Goal: Task Accomplishment & Management: Manage account settings

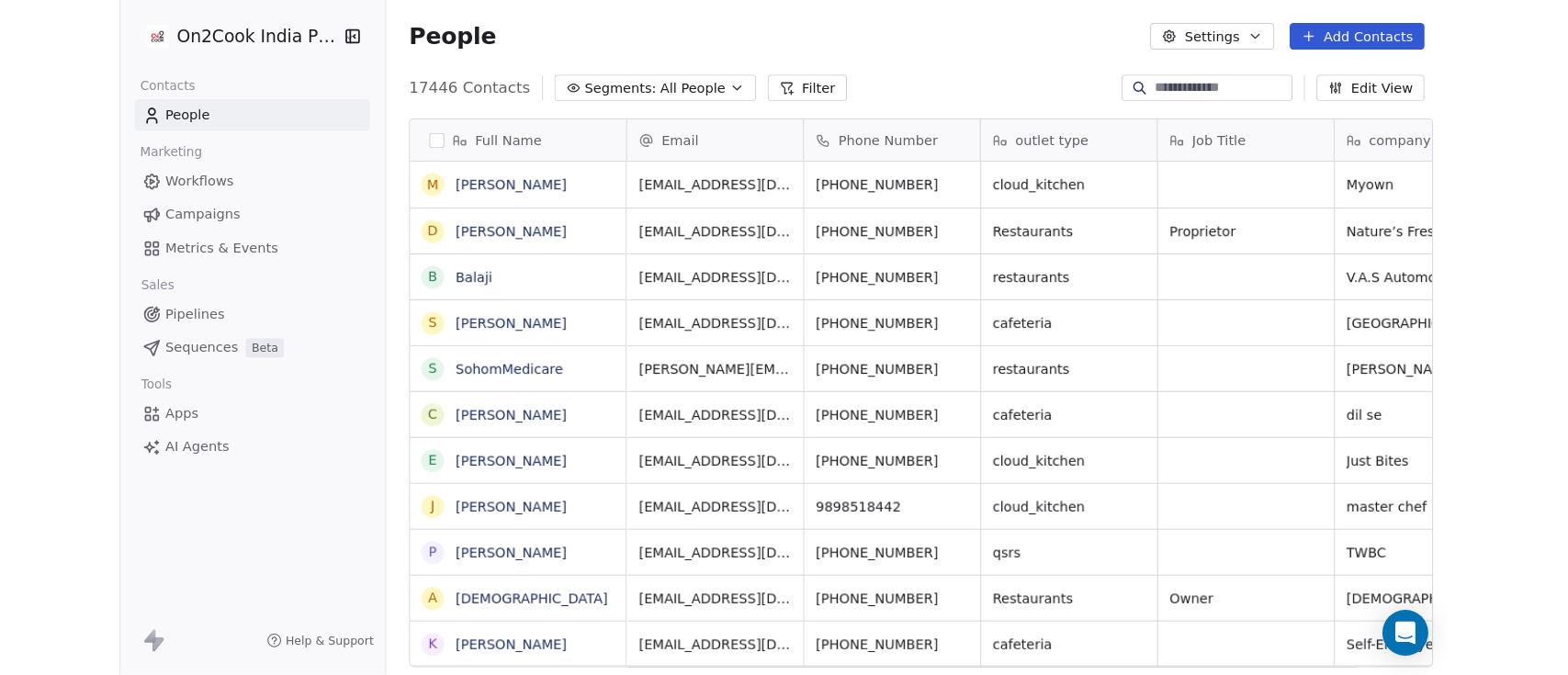
scroll to position [575, 1292]
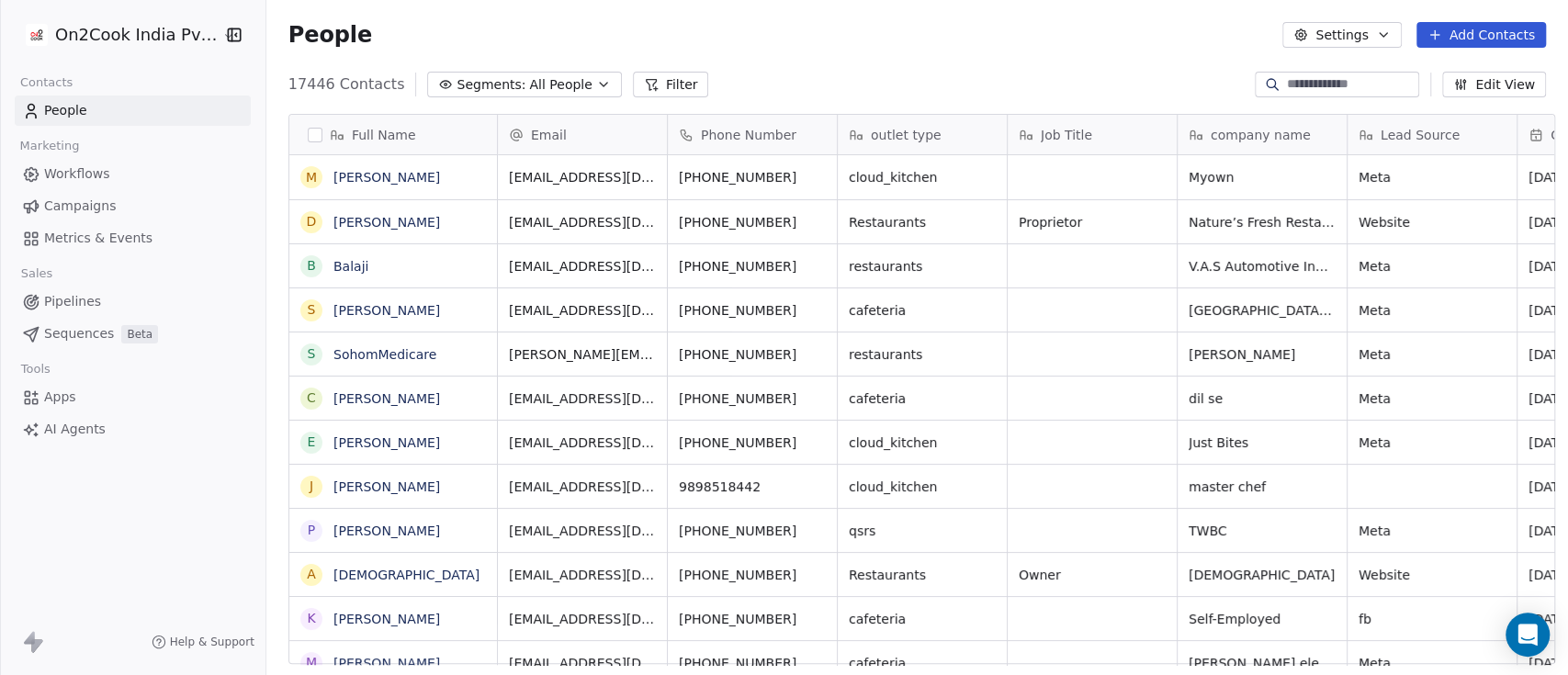
click at [1273, 84] on input at bounding box center [1351, 84] width 128 height 18
type input "******"
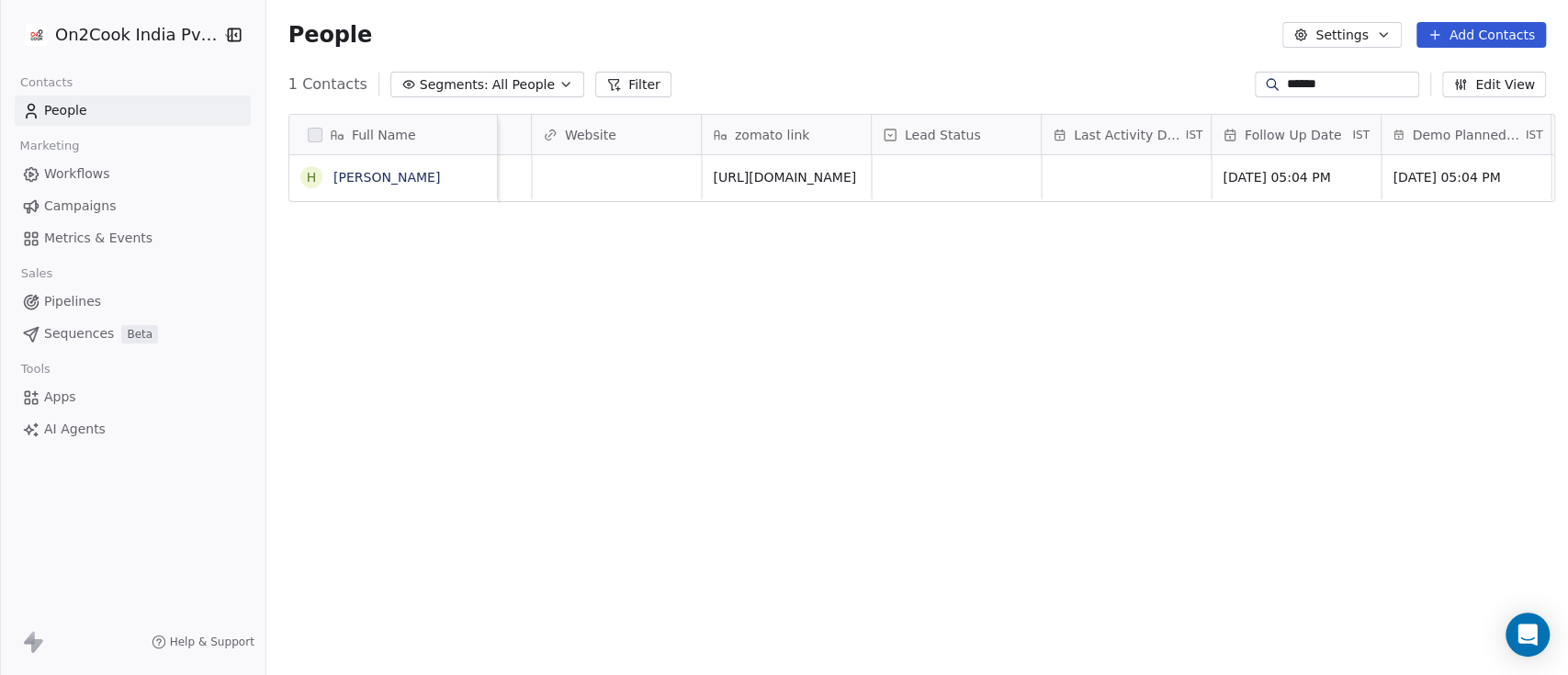
scroll to position [0, 2177]
click at [359, 172] on link "[PERSON_NAME]" at bounding box center [386, 177] width 106 height 14
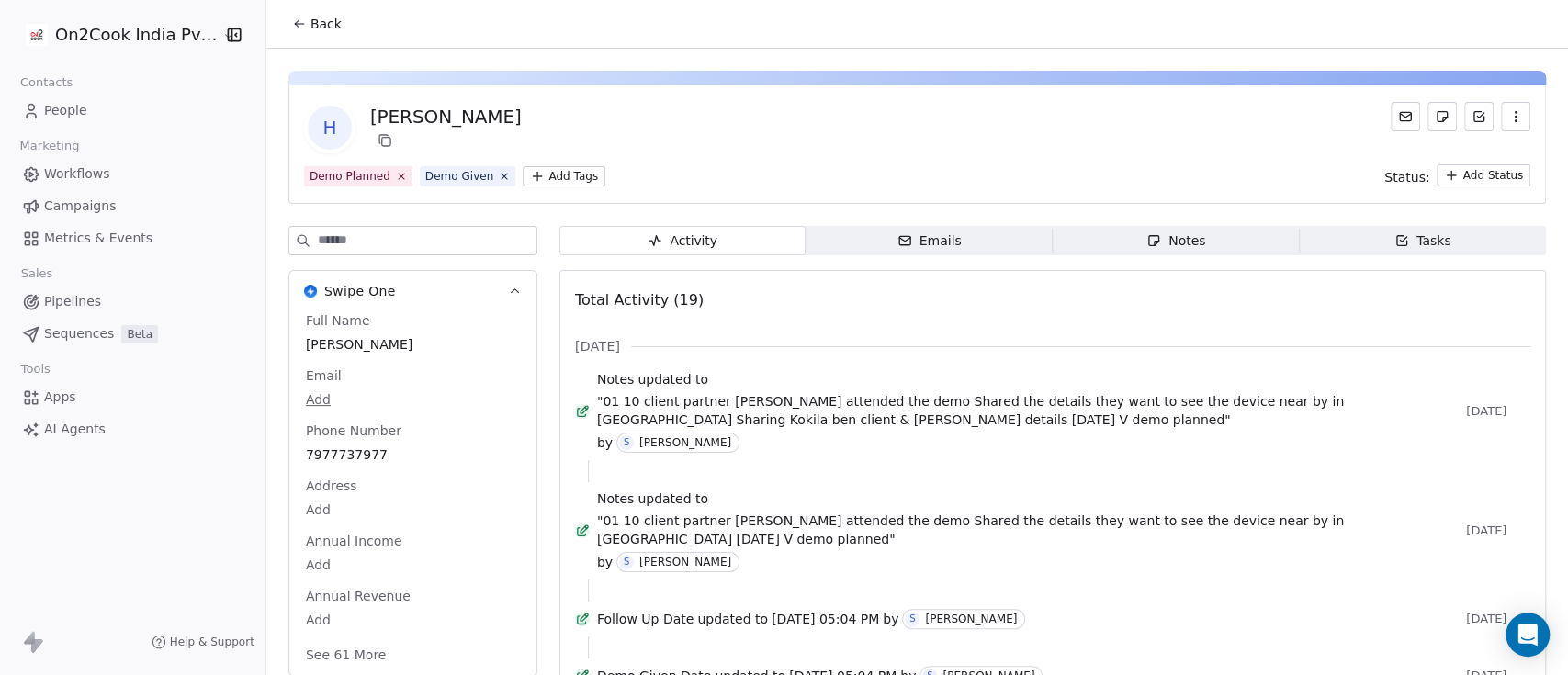
click at [398, 237] on input at bounding box center [427, 240] width 218 height 28
type input "****"
click at [341, 448] on body "On2Cook India Pvt. Ltd. Contacts People Marketing Workflows Campaigns Metrics &…" at bounding box center [784, 337] width 1568 height 675
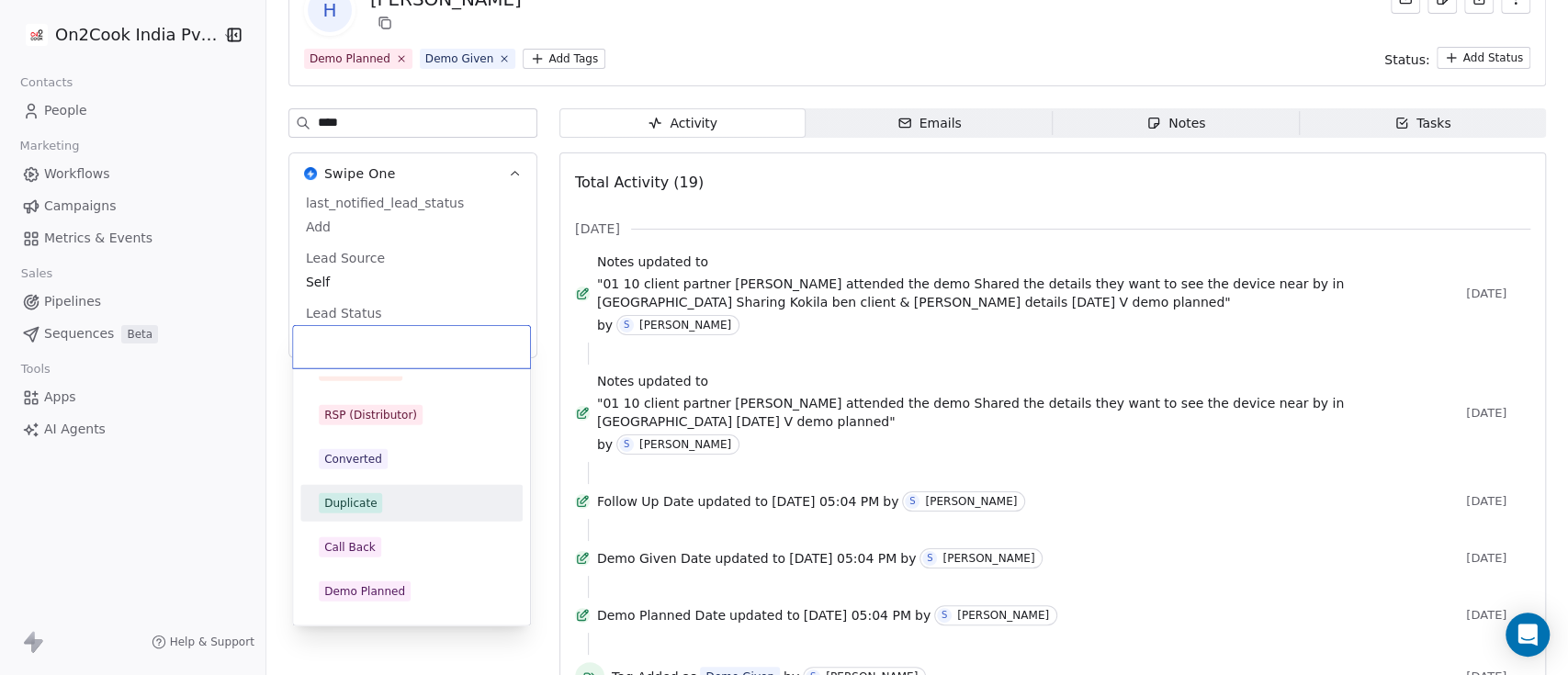
scroll to position [367, 0]
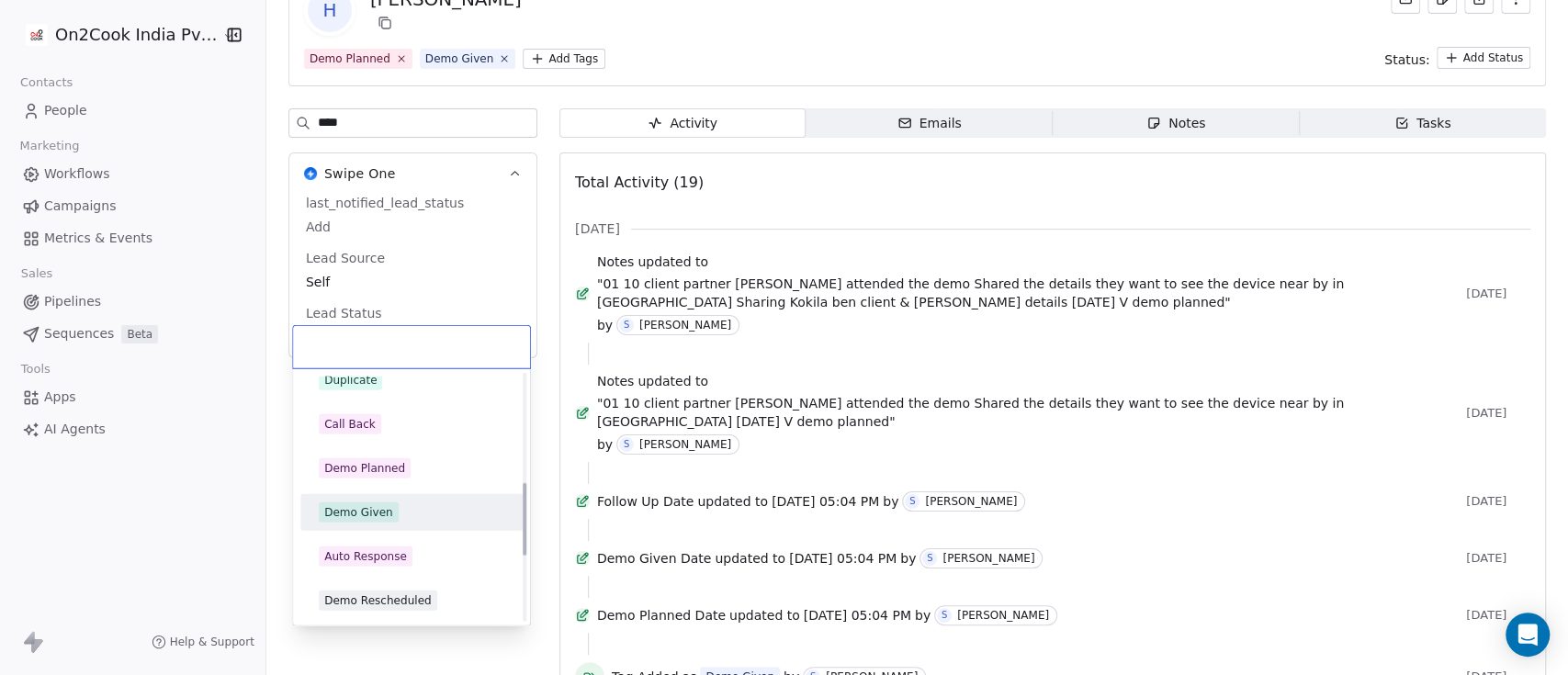
click at [402, 503] on div "Demo Given" at bounding box center [412, 512] width 185 height 20
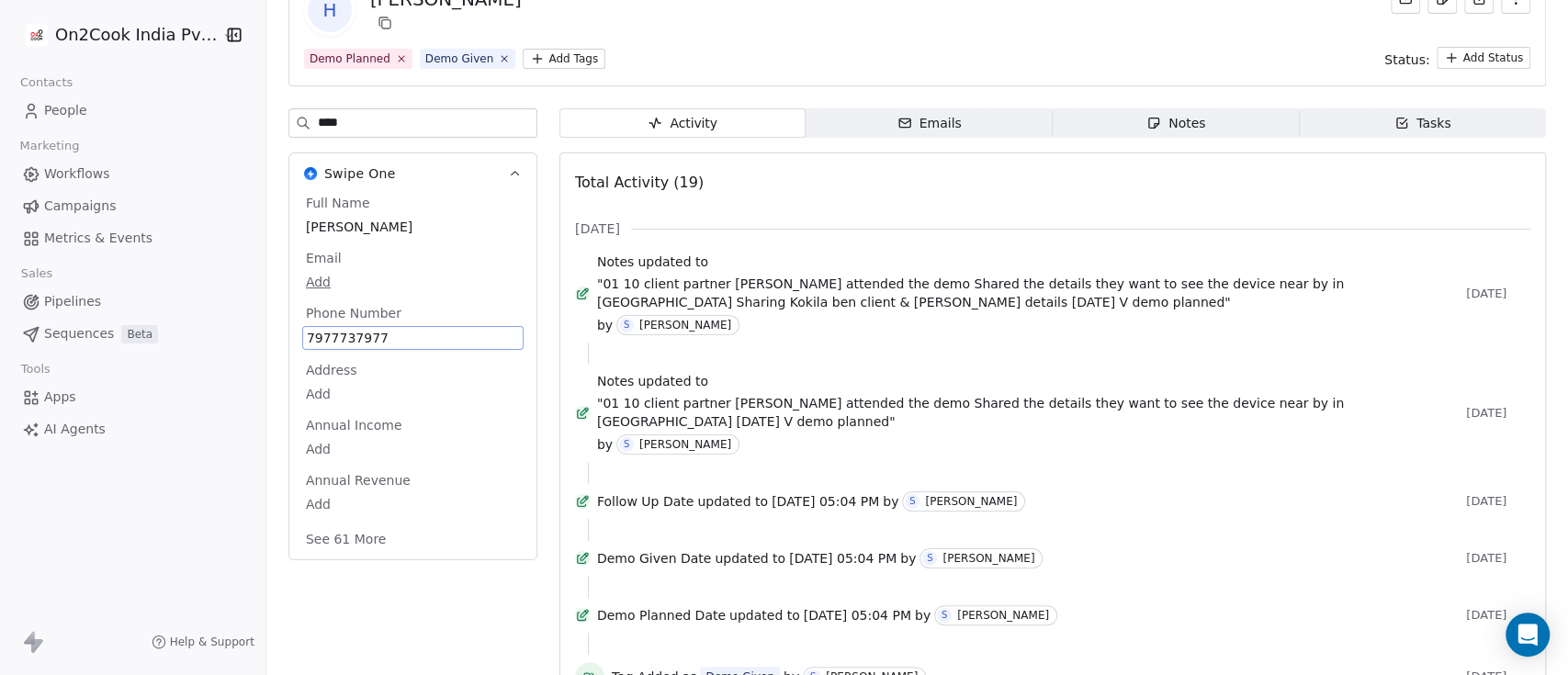
click at [927, 180] on div "Total Activity (19)" at bounding box center [1052, 183] width 955 height 37
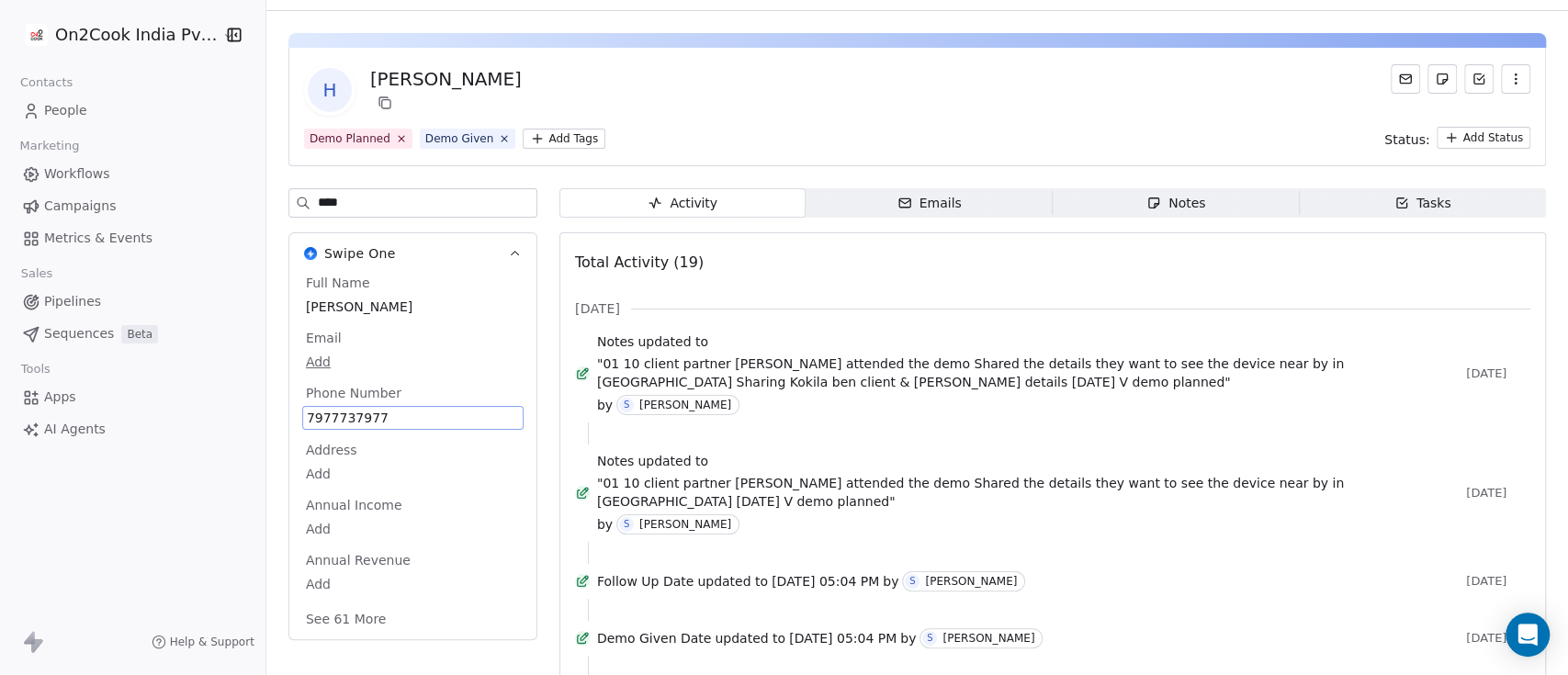
scroll to position [0, 0]
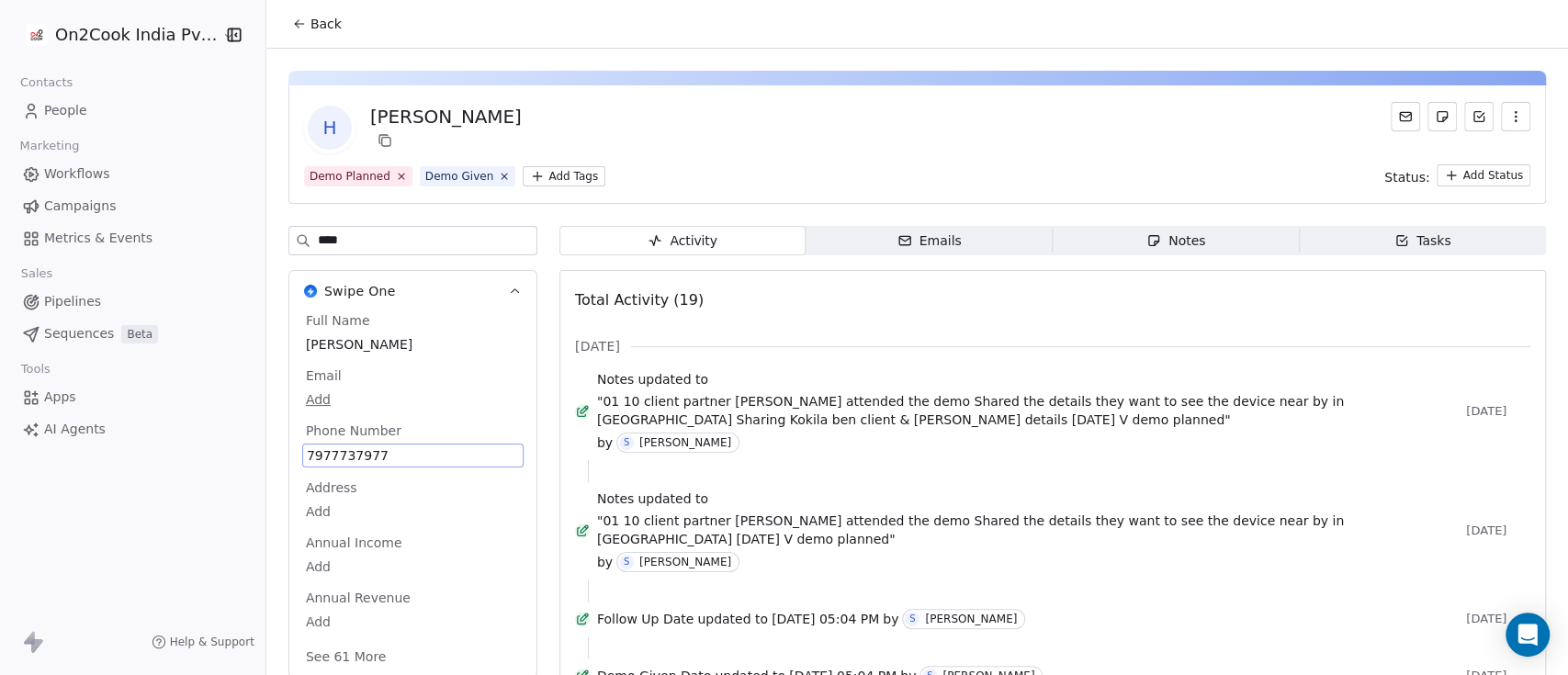
click at [297, 26] on icon at bounding box center [299, 23] width 14 height 14
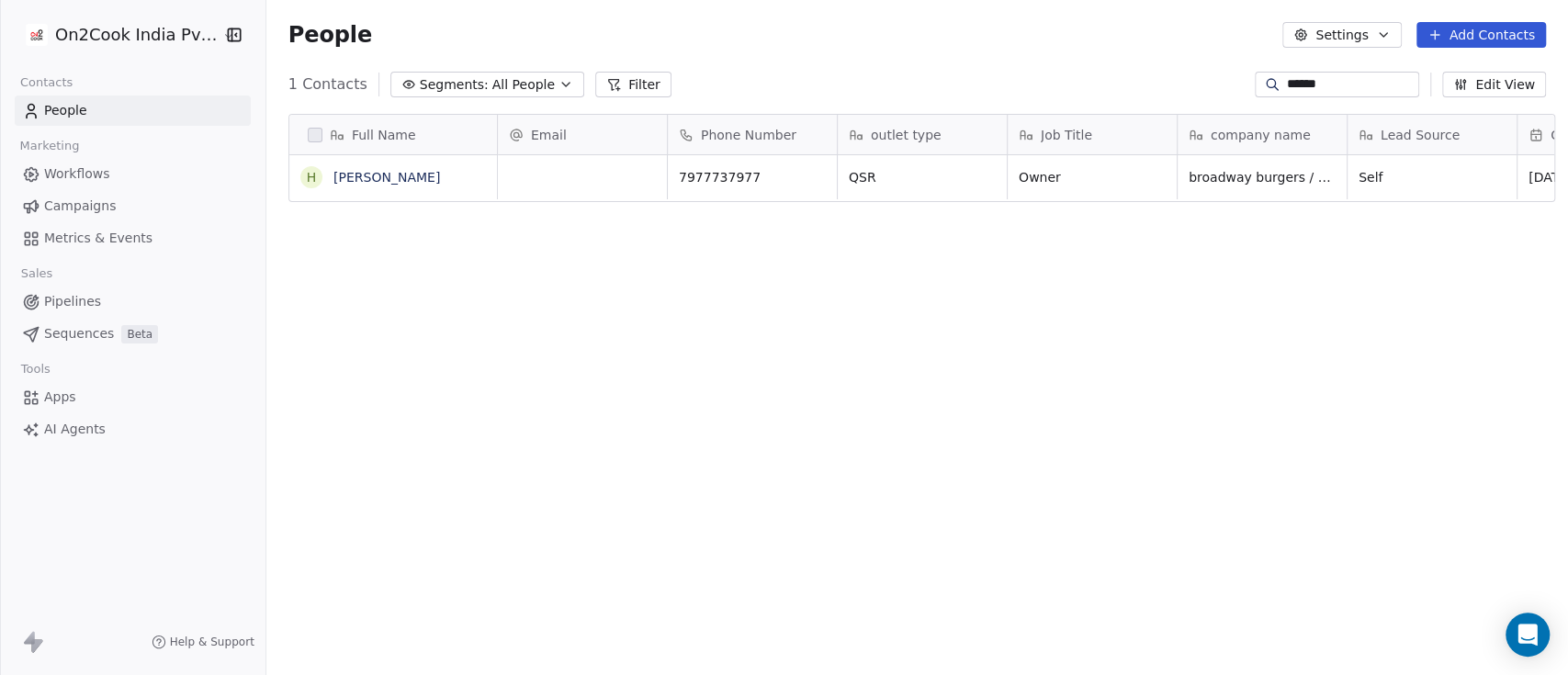
scroll to position [575, 1292]
click at [418, 170] on link "[PERSON_NAME]" at bounding box center [386, 177] width 106 height 14
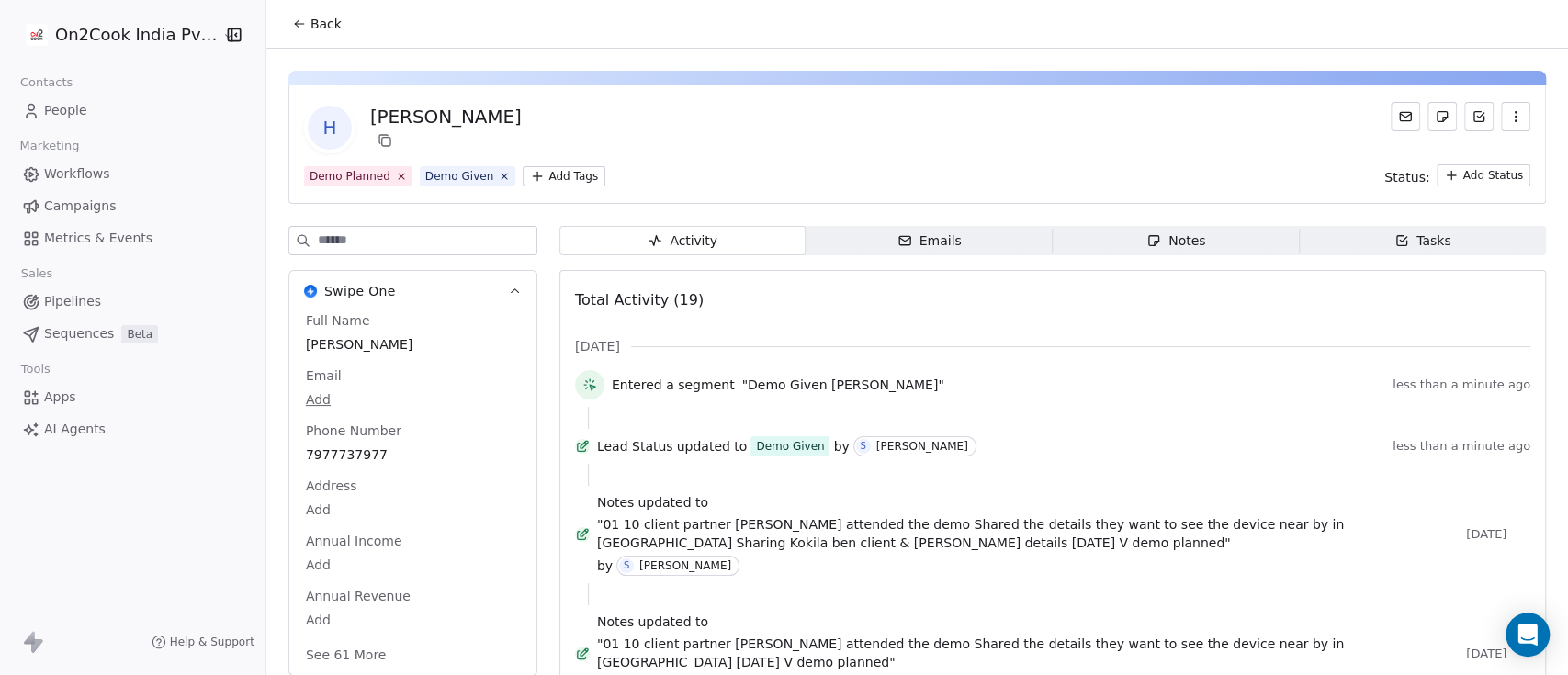
click at [298, 21] on button "Back" at bounding box center [317, 24] width 71 height 33
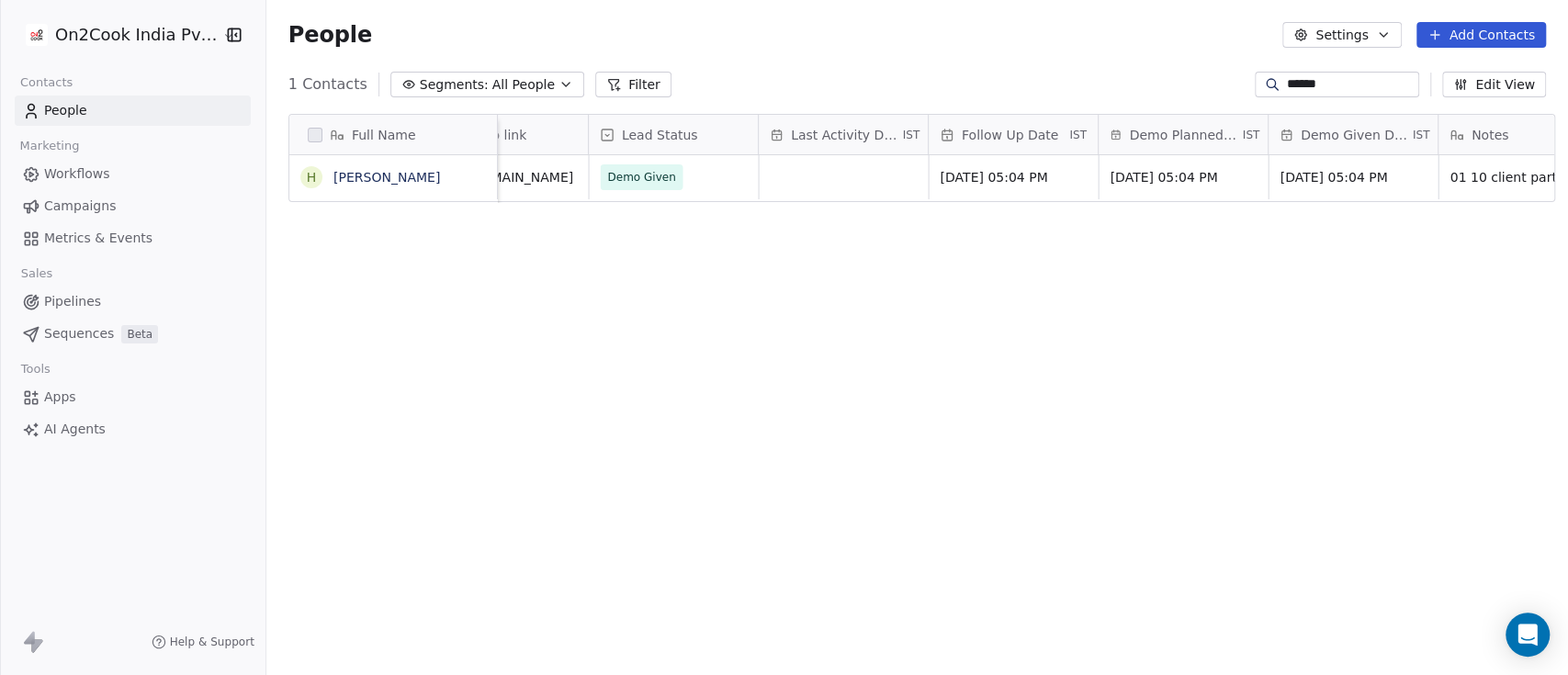
scroll to position [0, 2460]
click at [1273, 85] on input "******" at bounding box center [1351, 84] width 128 height 18
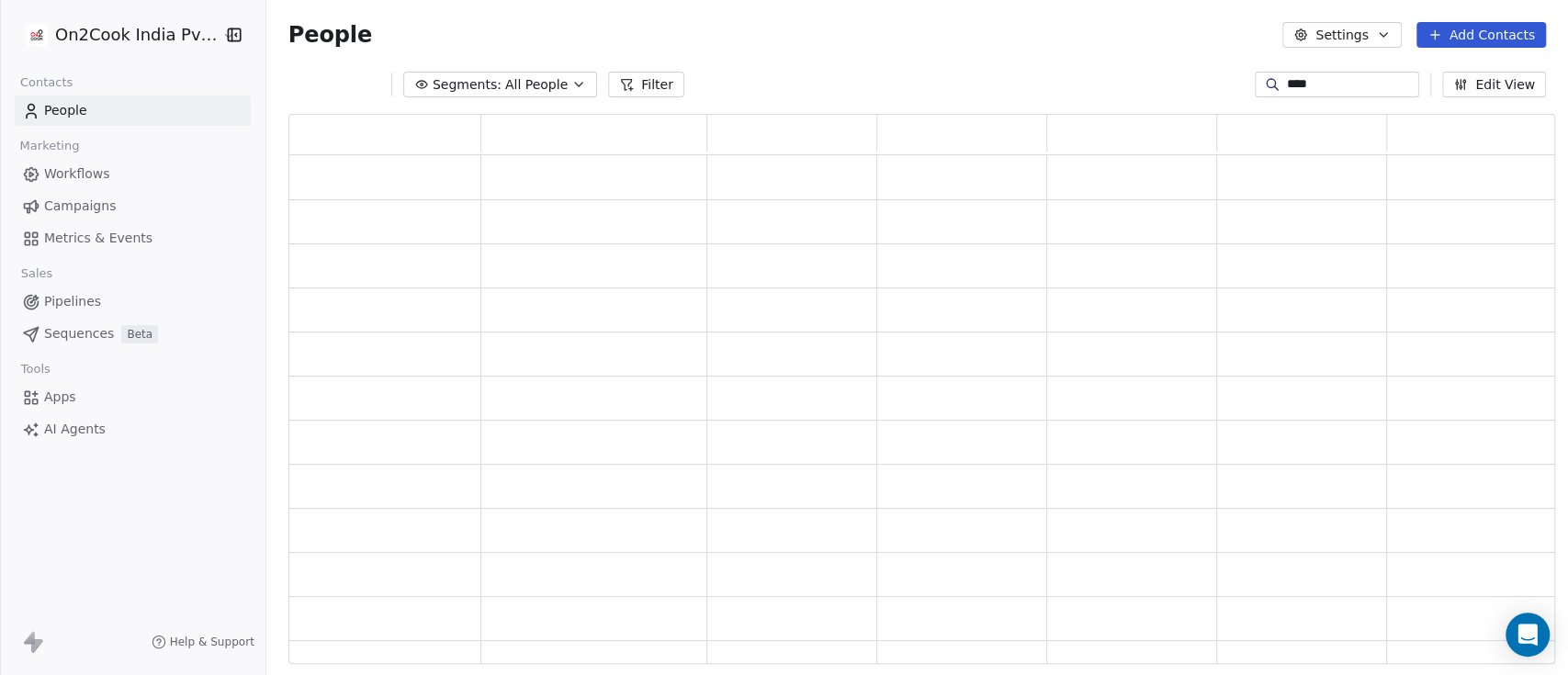
scroll to position [531, 1248]
type input "*****"
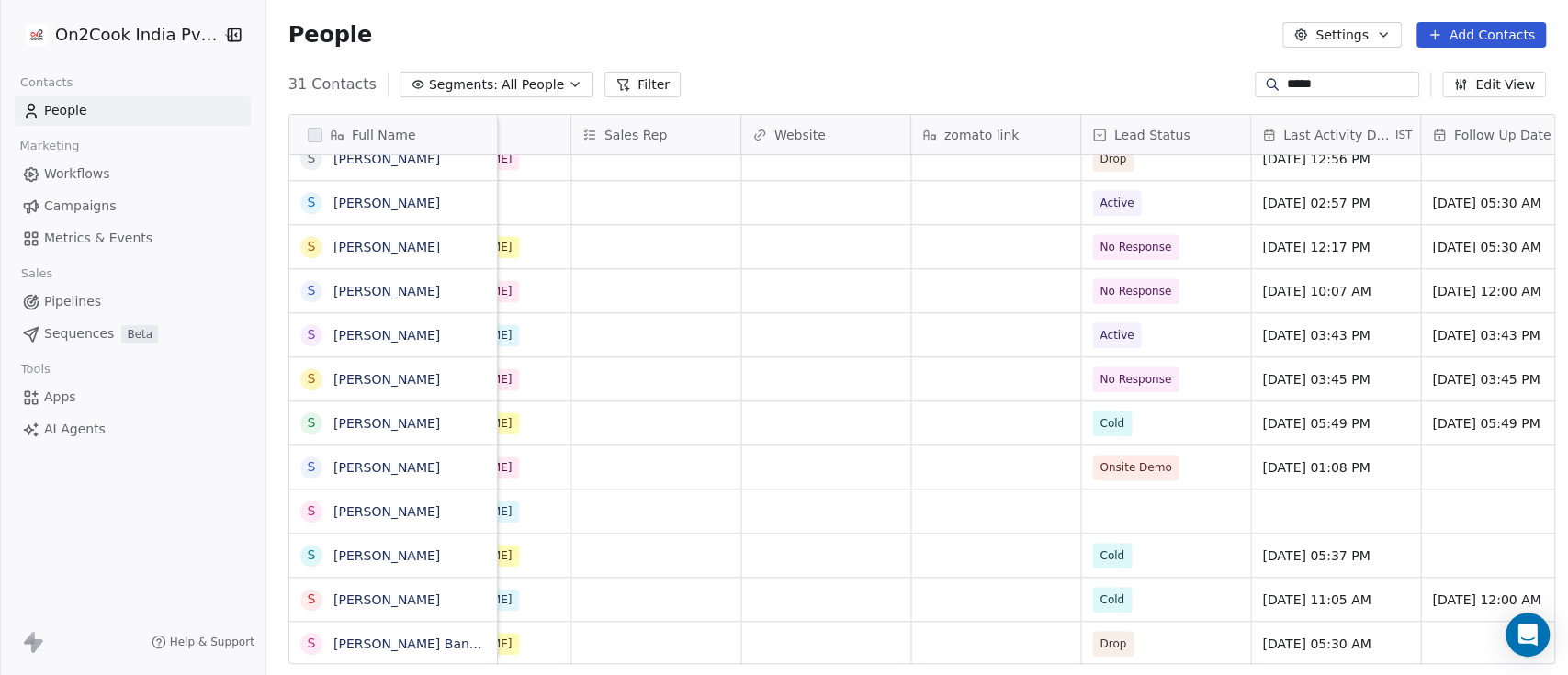
scroll to position [18, 1957]
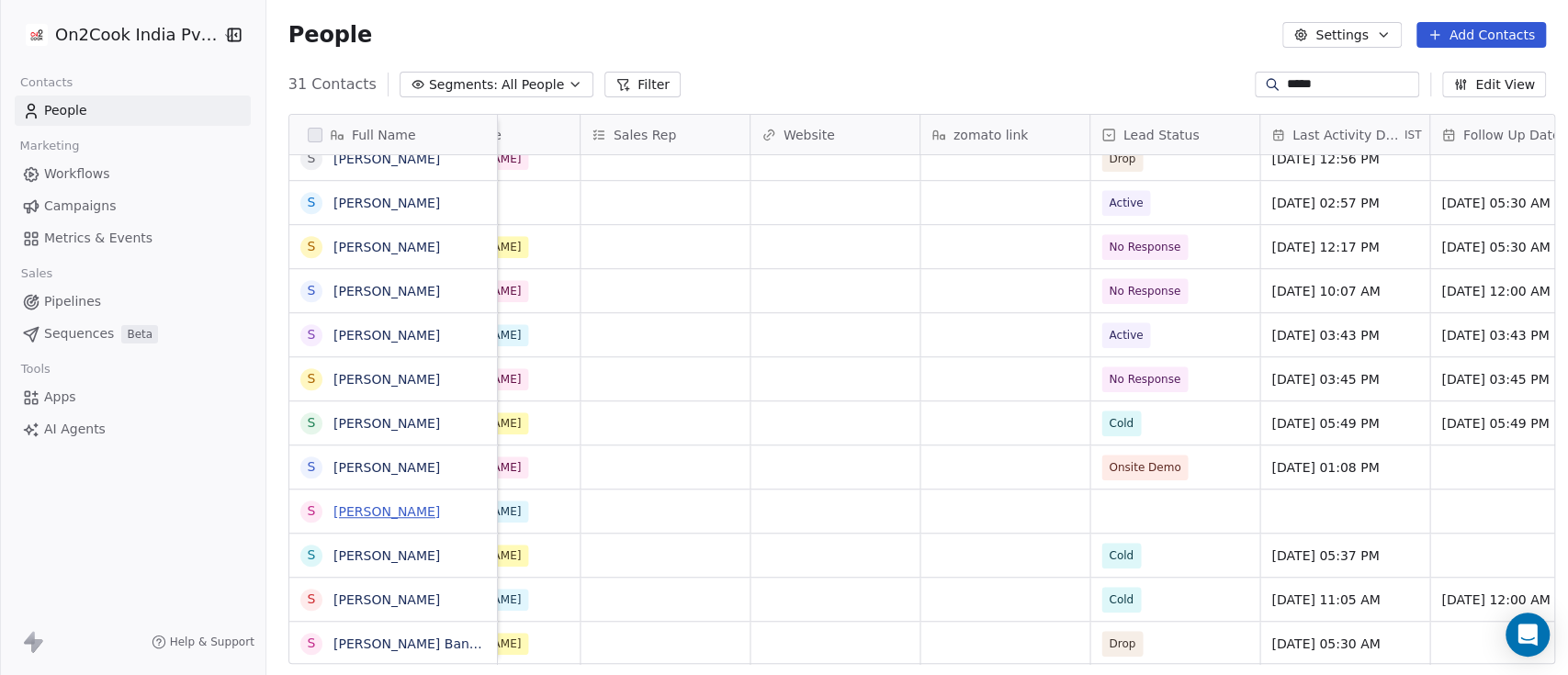
click at [367, 507] on link "Suraj Butani" at bounding box center [386, 511] width 106 height 14
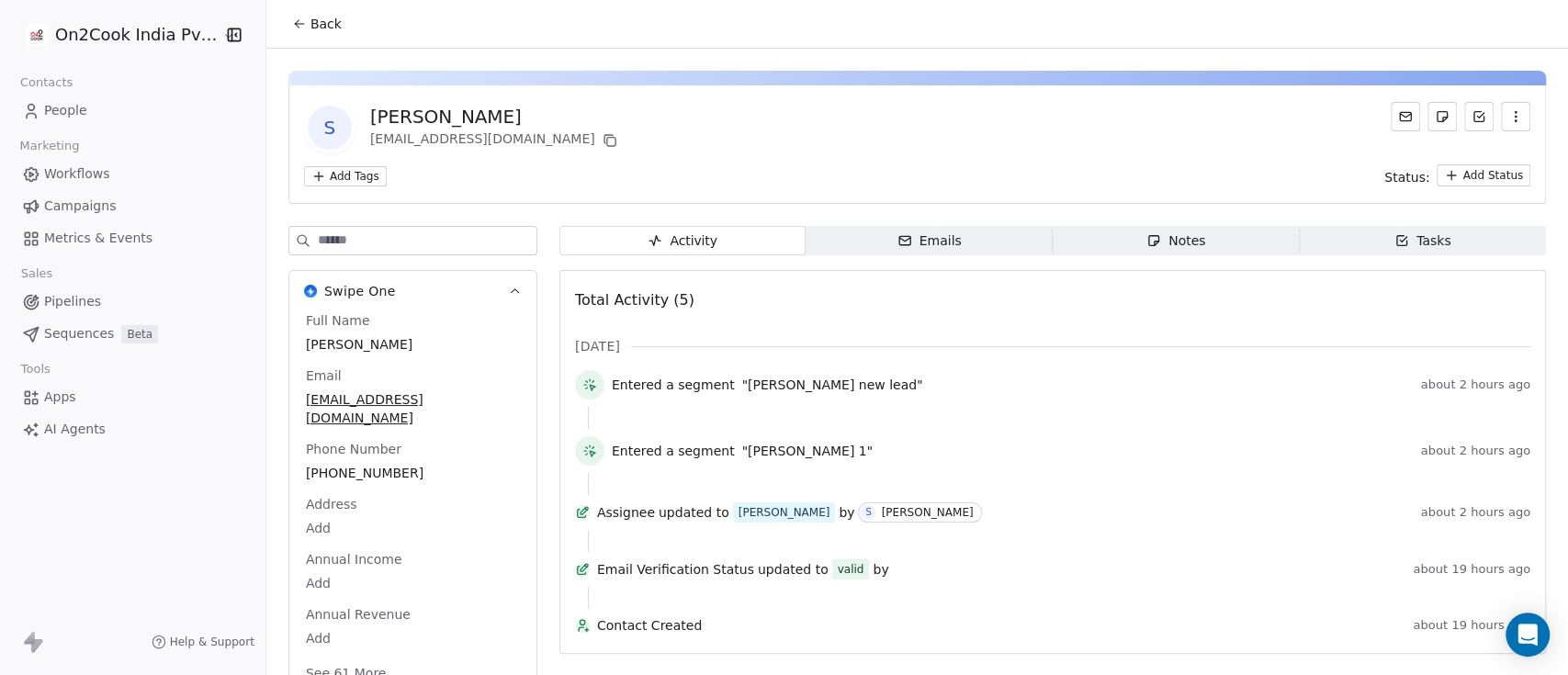
click at [413, 234] on input at bounding box center [427, 240] width 218 height 28
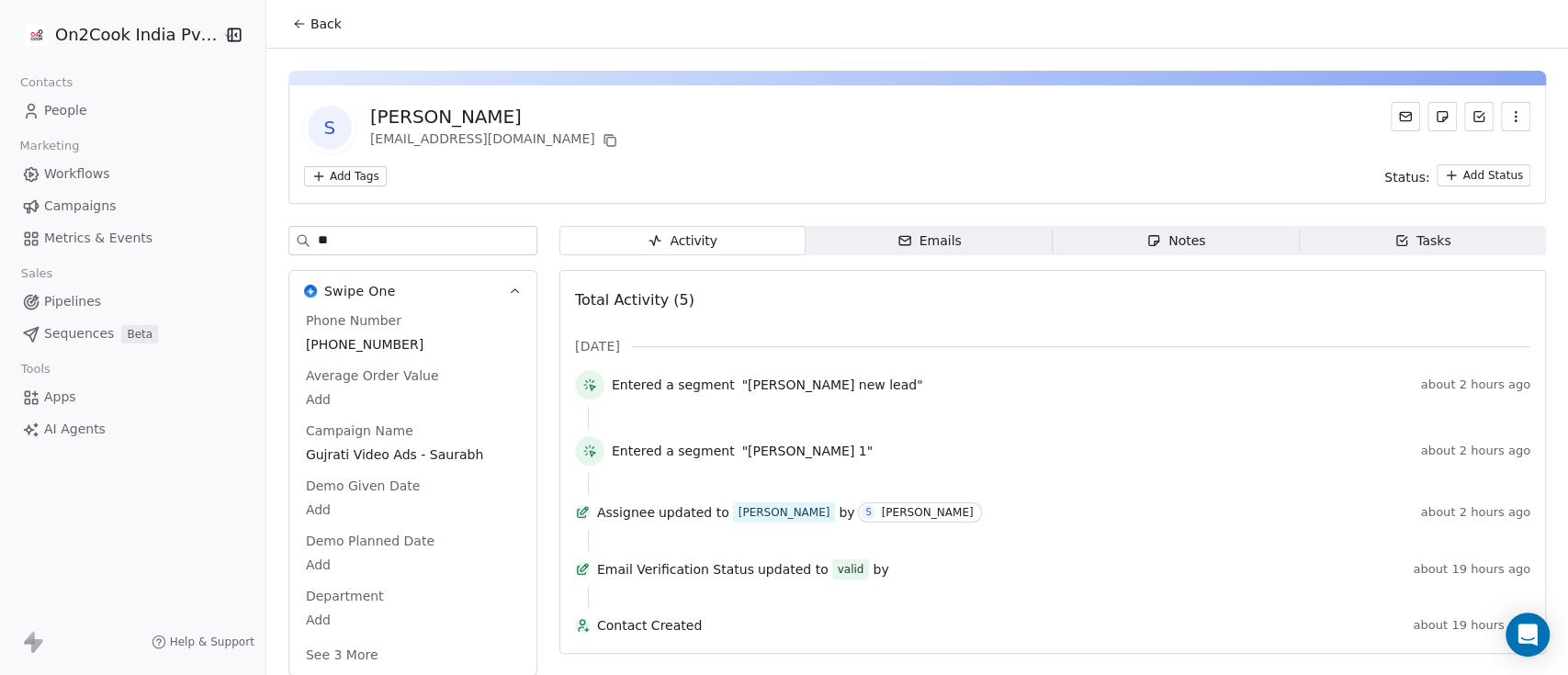
type input "*"
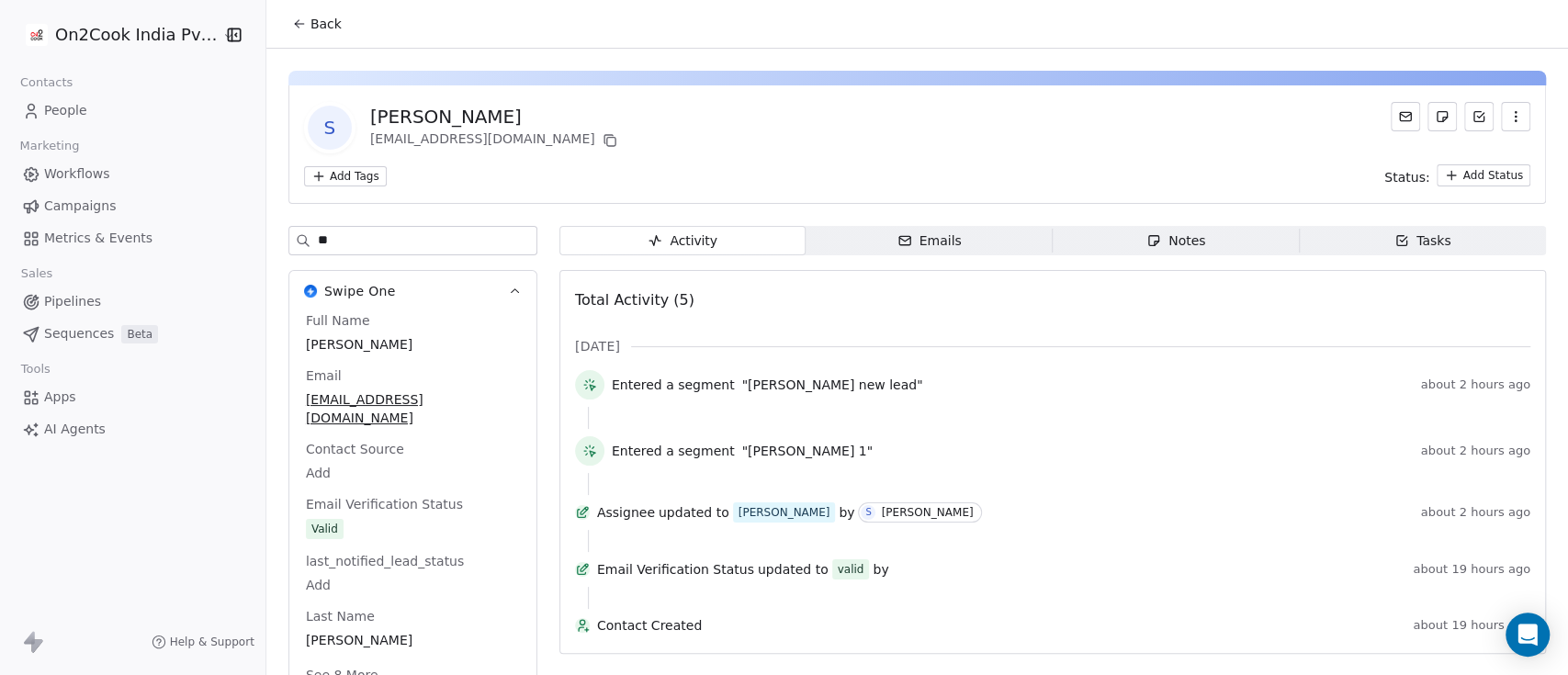
type input "*"
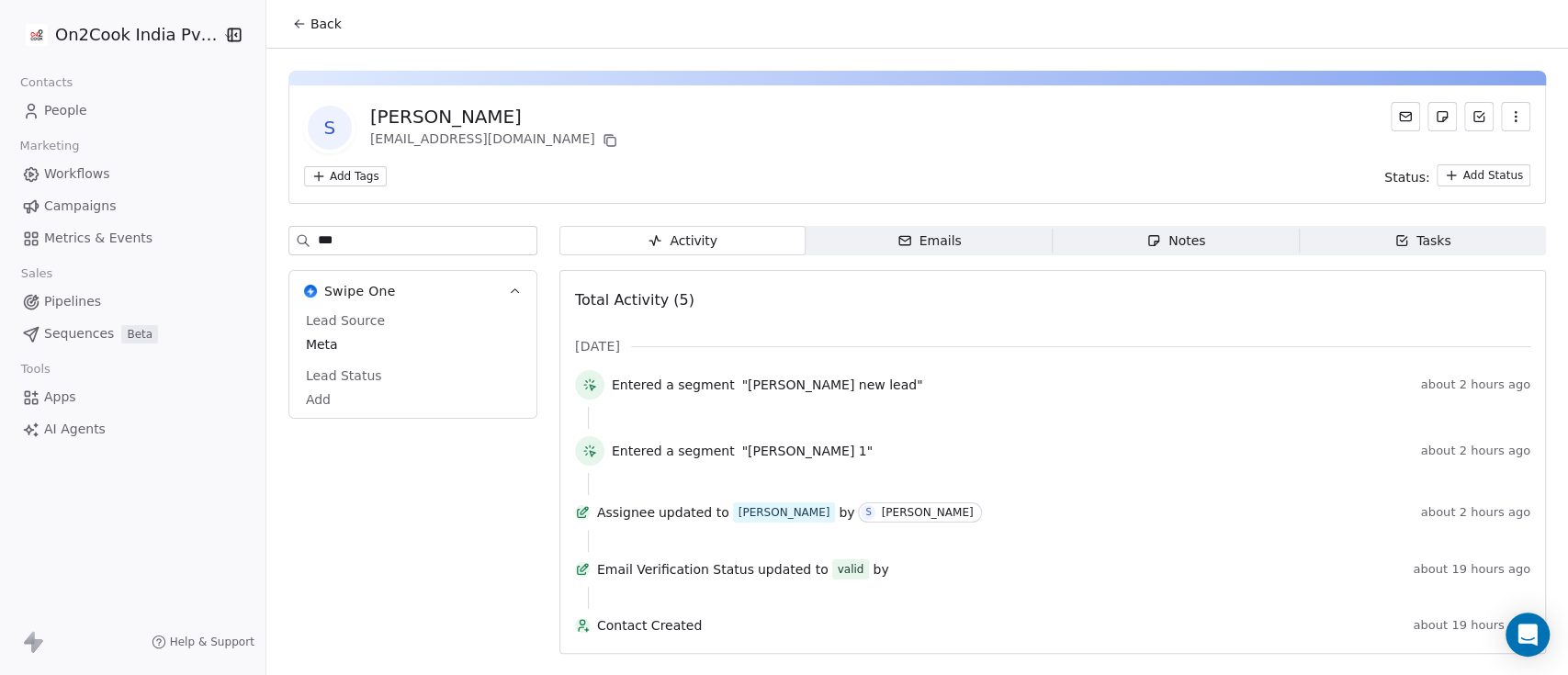
type input "***"
click at [354, 391] on body "On2Cook India Pvt. Ltd. Contacts People Marketing Workflows Campaigns Metrics &…" at bounding box center [784, 337] width 1568 height 675
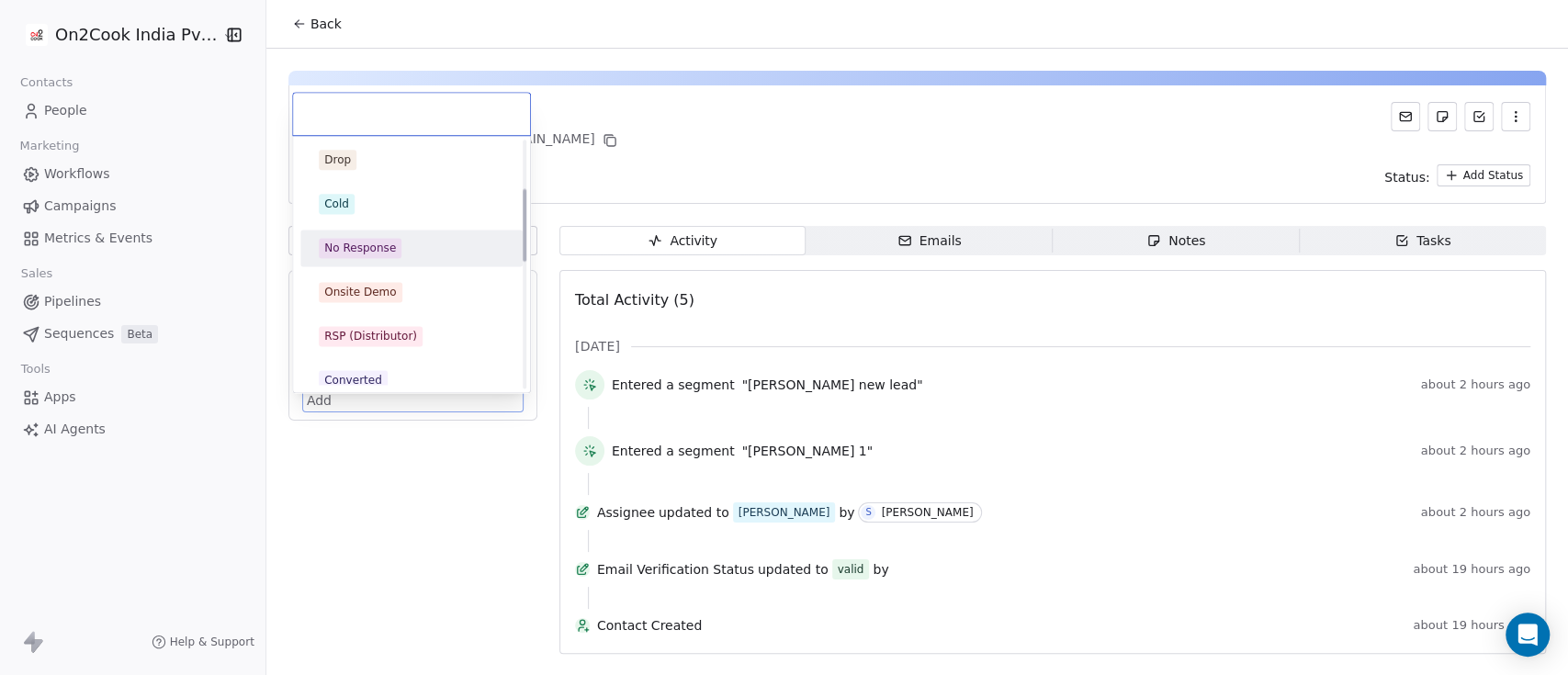
scroll to position [244, 0]
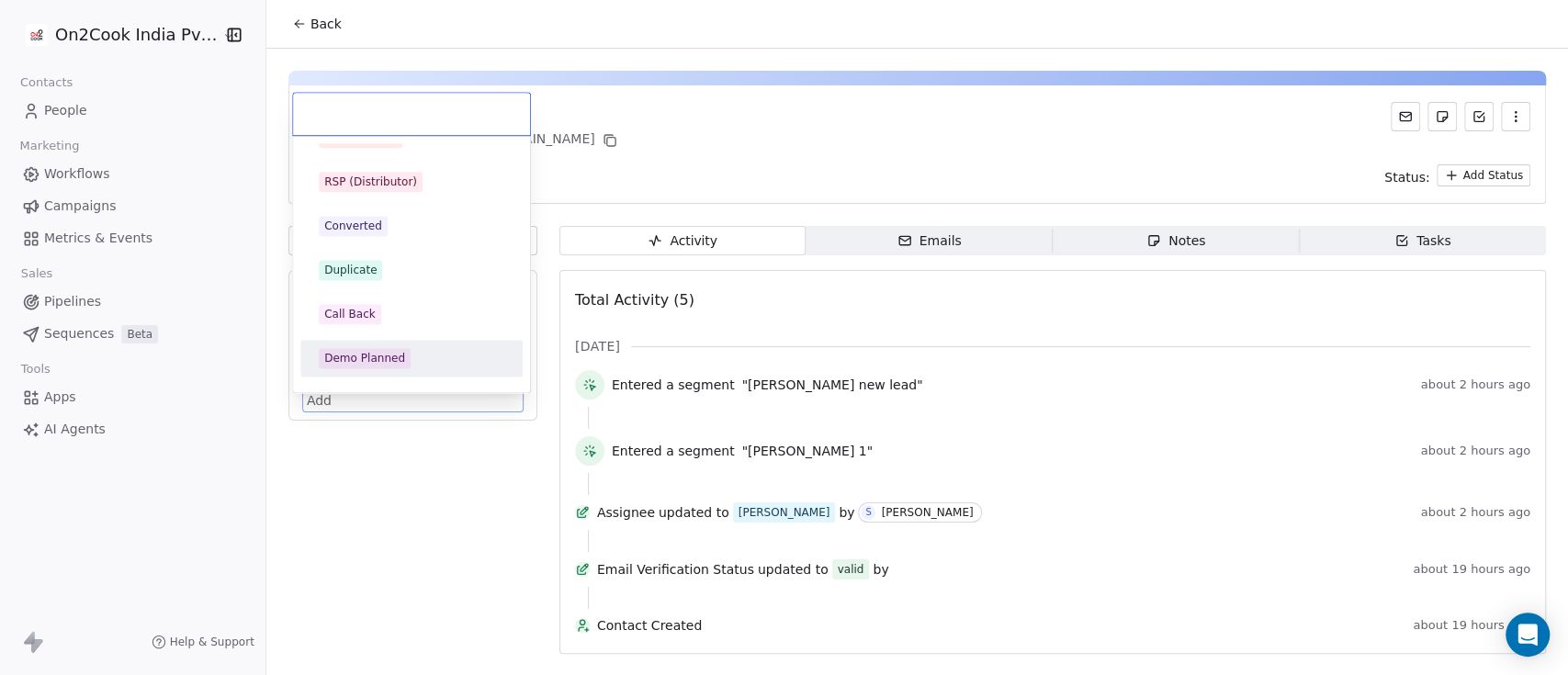
click at [374, 352] on div "Demo Planned" at bounding box center [365, 357] width 81 height 16
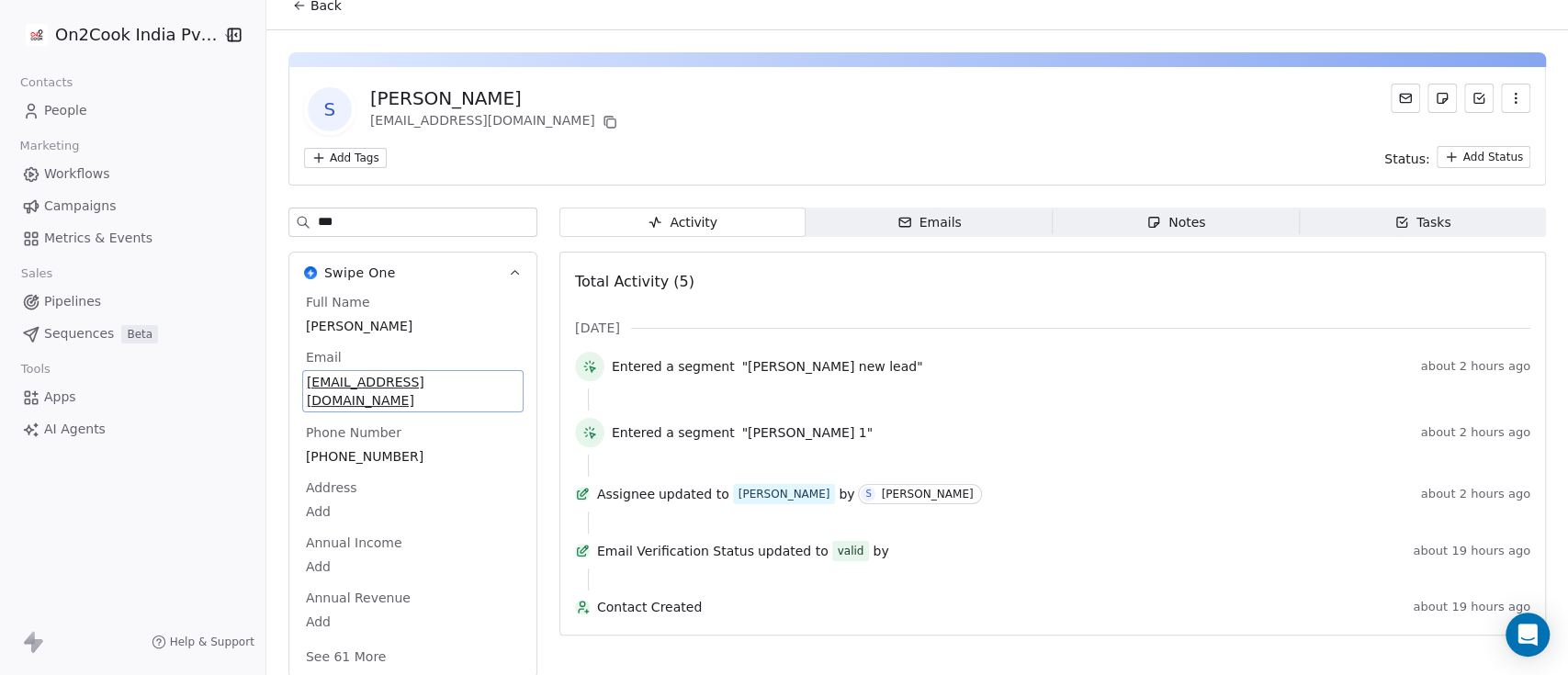
click at [310, 11] on span "Back" at bounding box center [326, 5] width 31 height 18
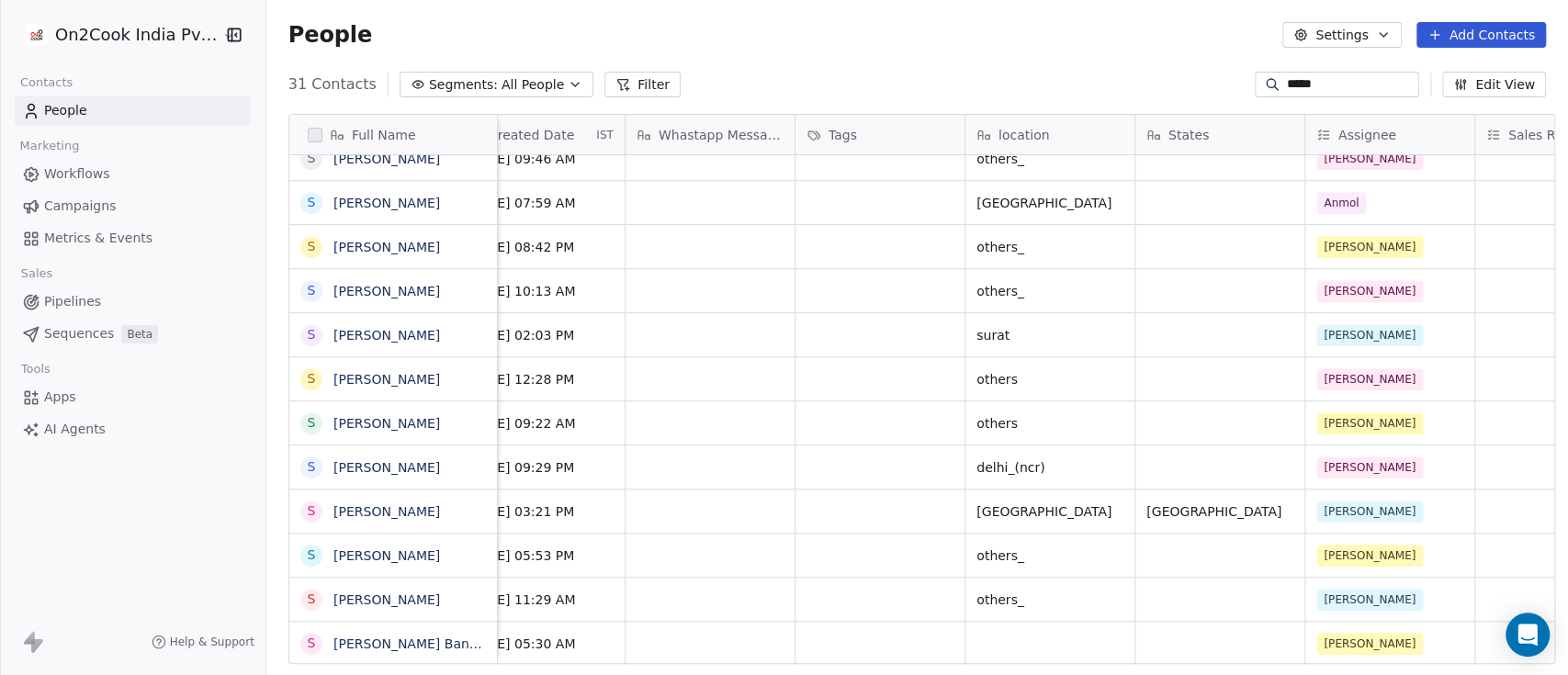
scroll to position [0, 1065]
click at [881, 507] on div "grid" at bounding box center [877, 511] width 169 height 43
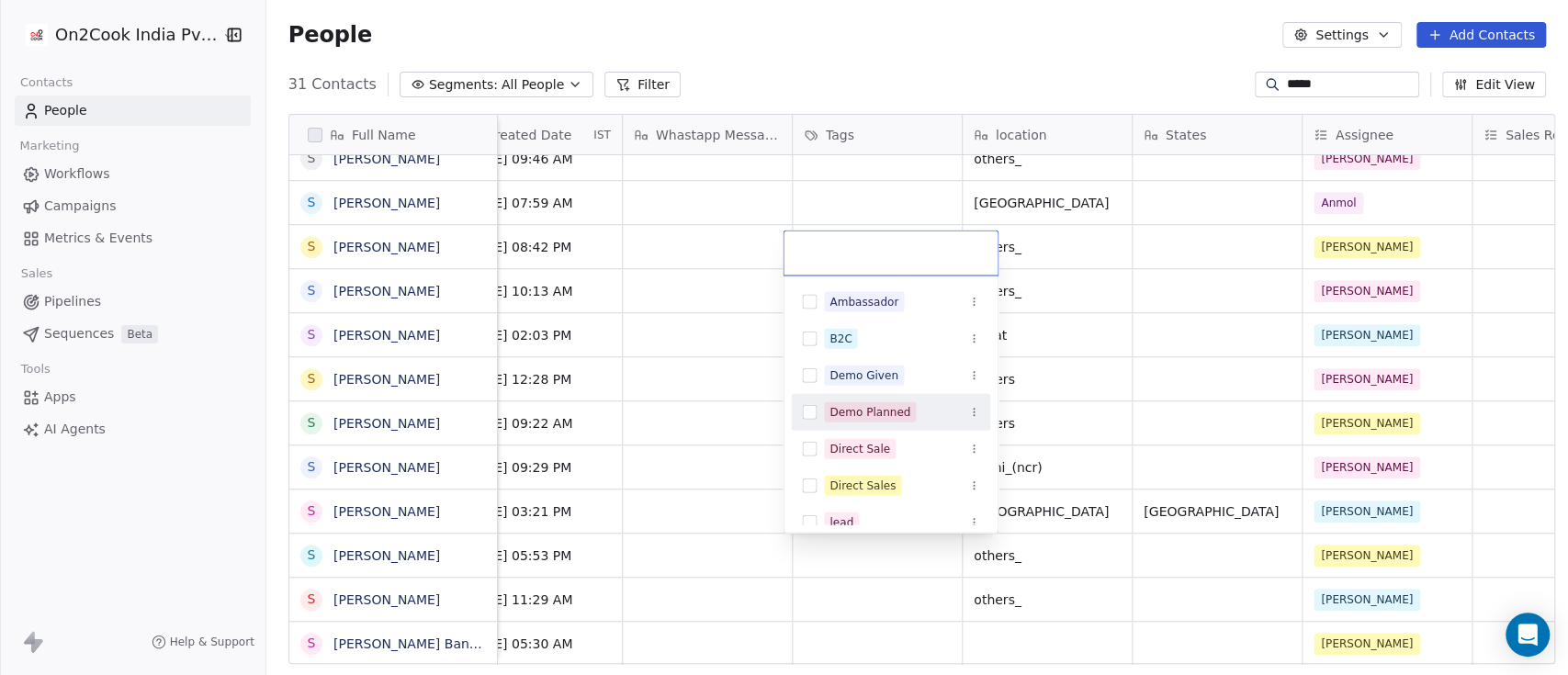
click at [872, 408] on div "Demo Planned" at bounding box center [870, 411] width 81 height 16
click at [675, 520] on html "On2Cook India Pvt. Ltd. Contacts People Marketing Workflows Campaigns Metrics &…" at bounding box center [784, 337] width 1568 height 675
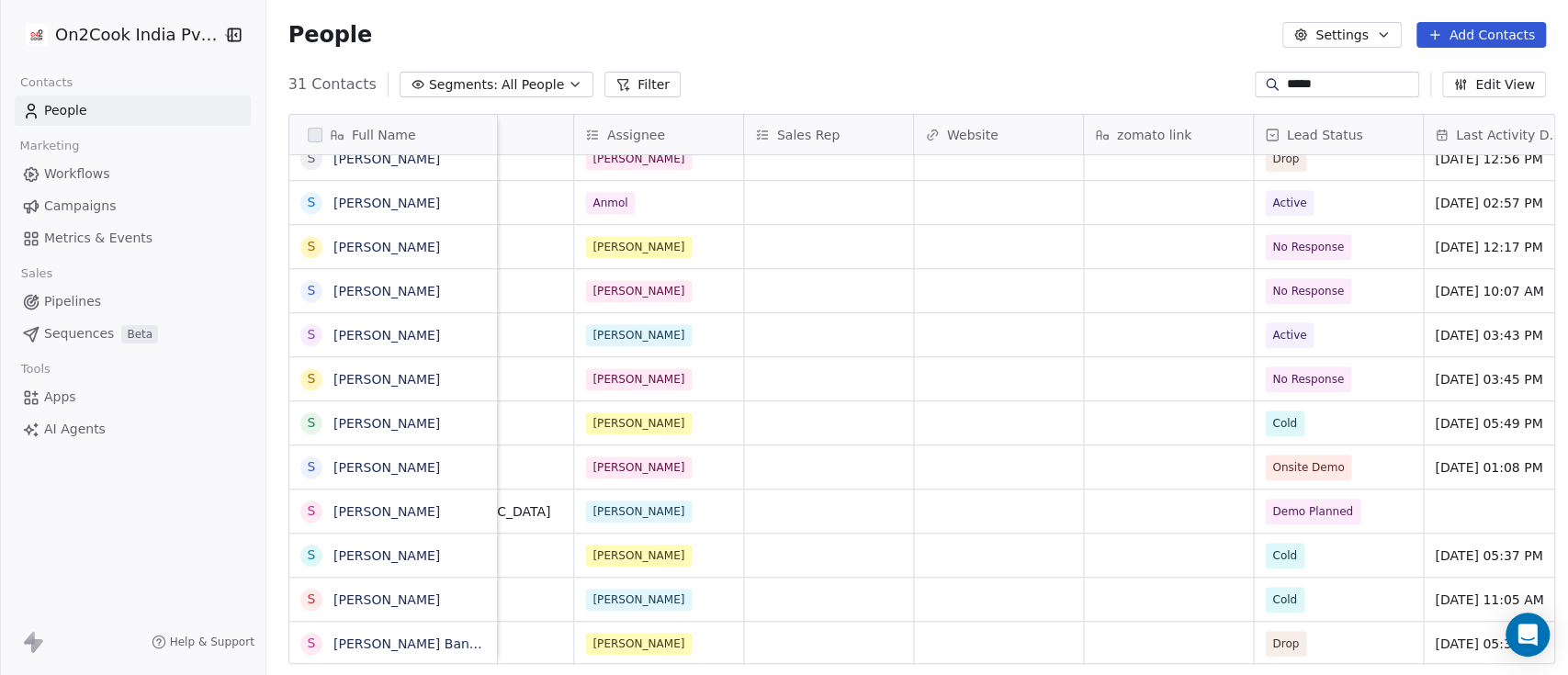
scroll to position [0, 1787]
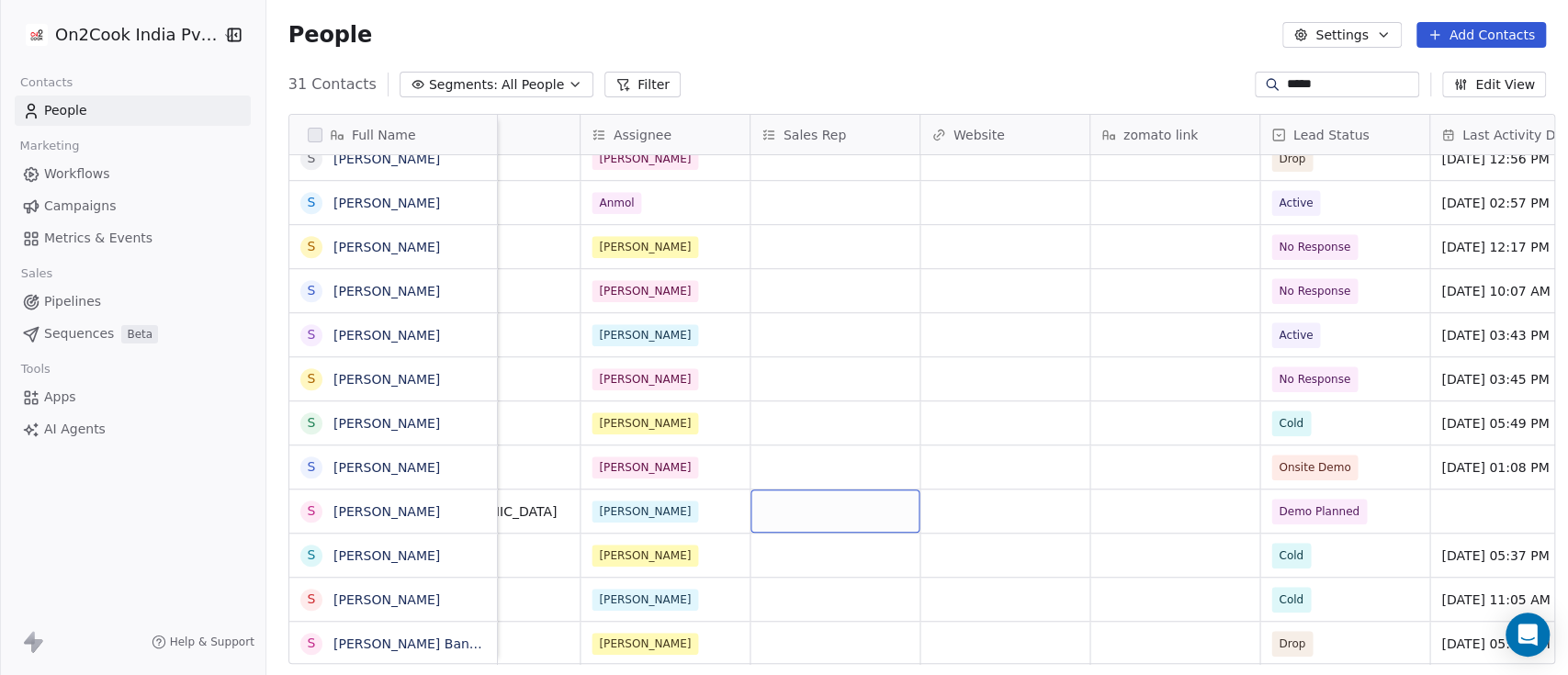
click at [784, 520] on div "grid" at bounding box center [835, 511] width 169 height 43
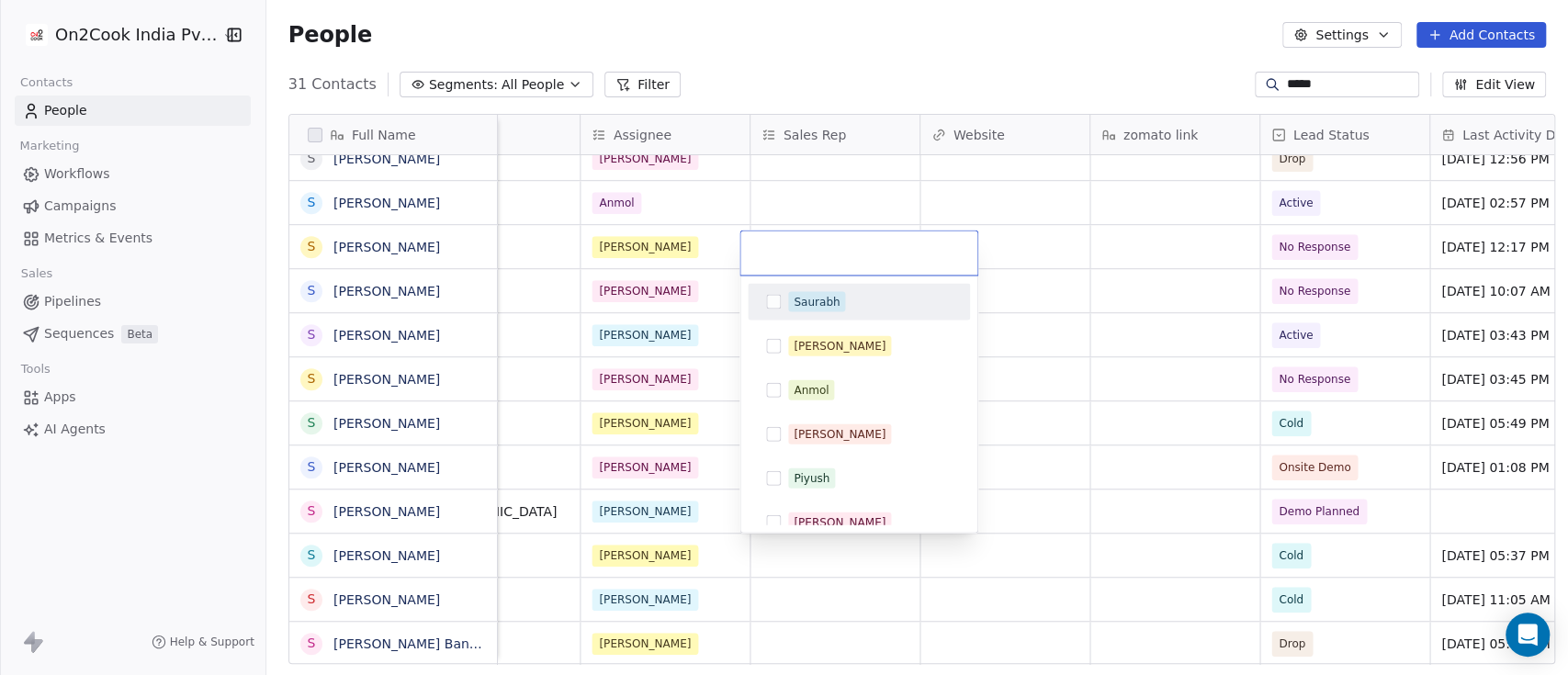
click at [839, 308] on span "Saurabh" at bounding box center [816, 301] width 57 height 20
click at [1029, 502] on html "On2Cook India Pvt. Ltd. Contacts People Marketing Workflows Campaigns Metrics &…" at bounding box center [784, 337] width 1568 height 675
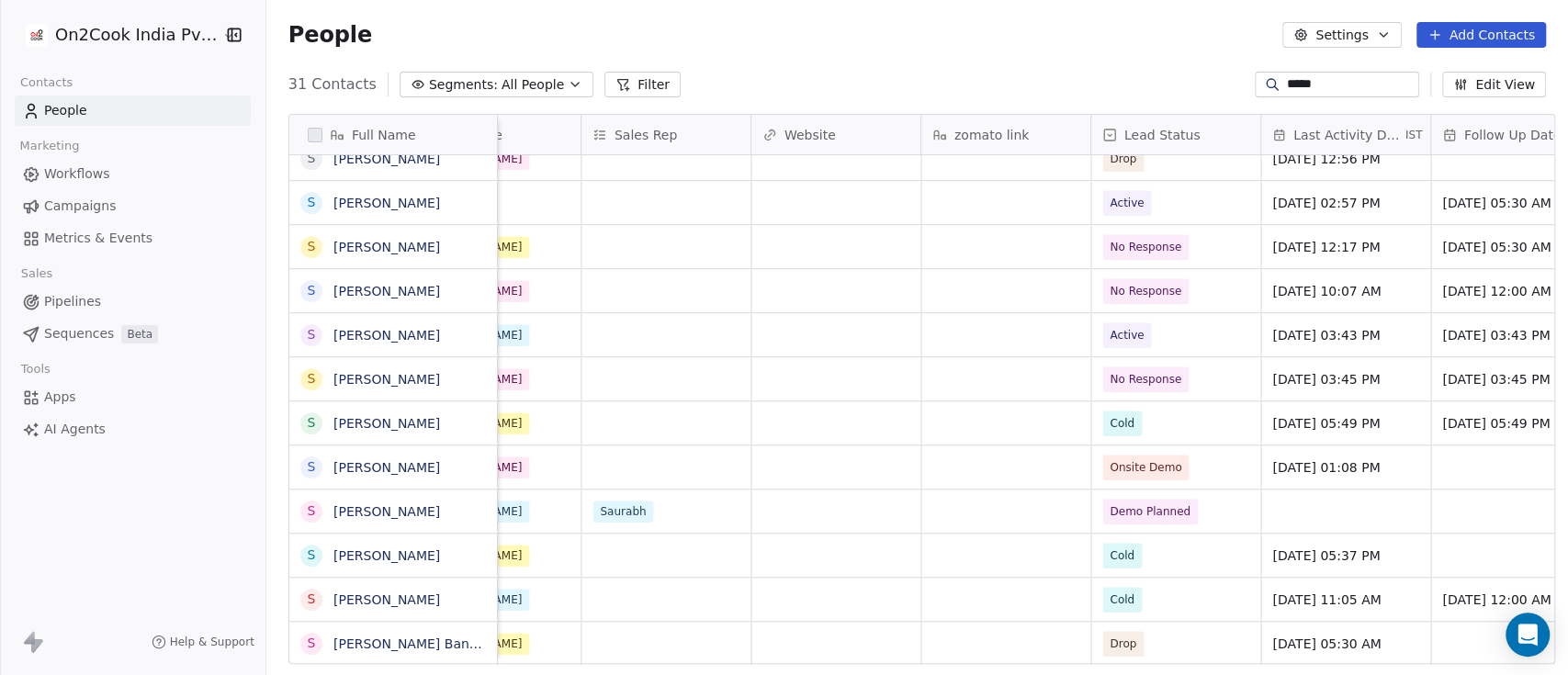
scroll to position [0, 2048]
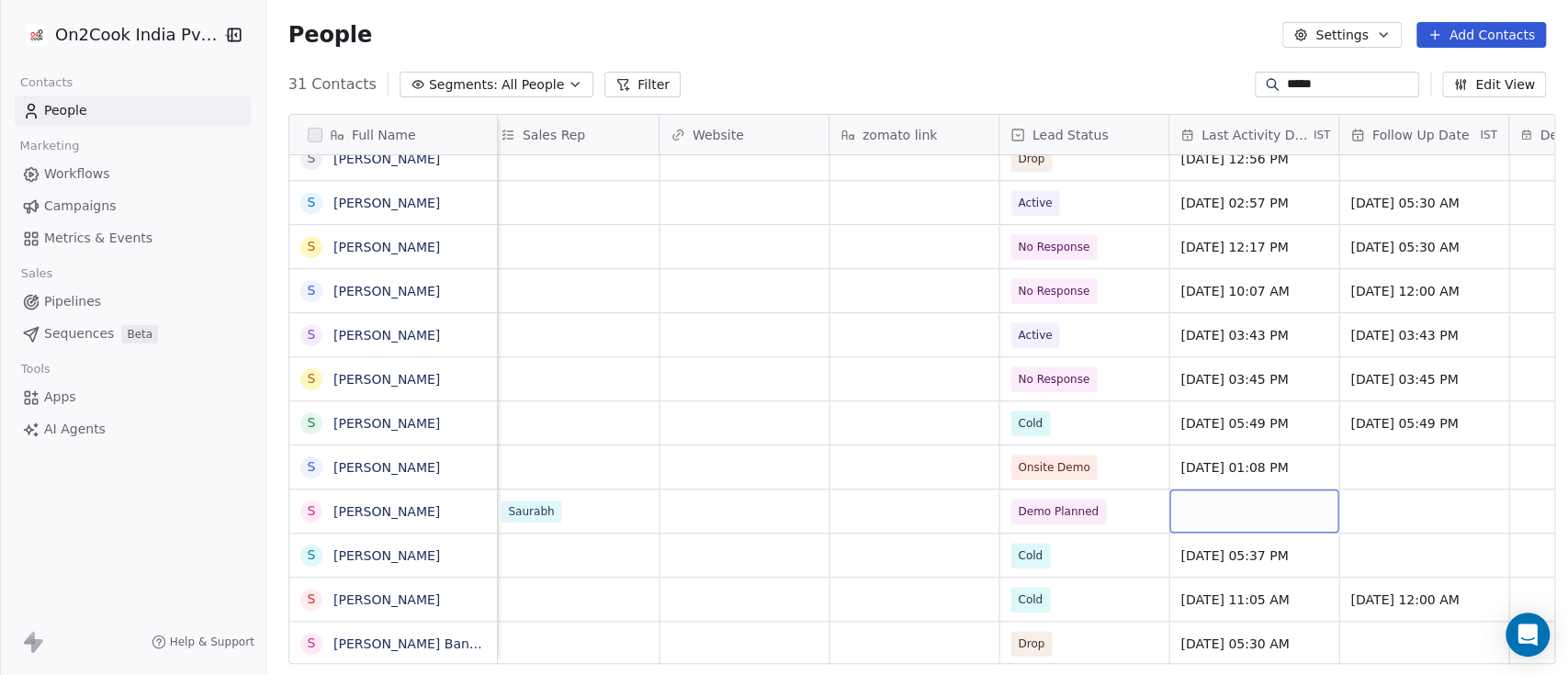
click at [1200, 512] on div "grid" at bounding box center [1254, 511] width 169 height 43
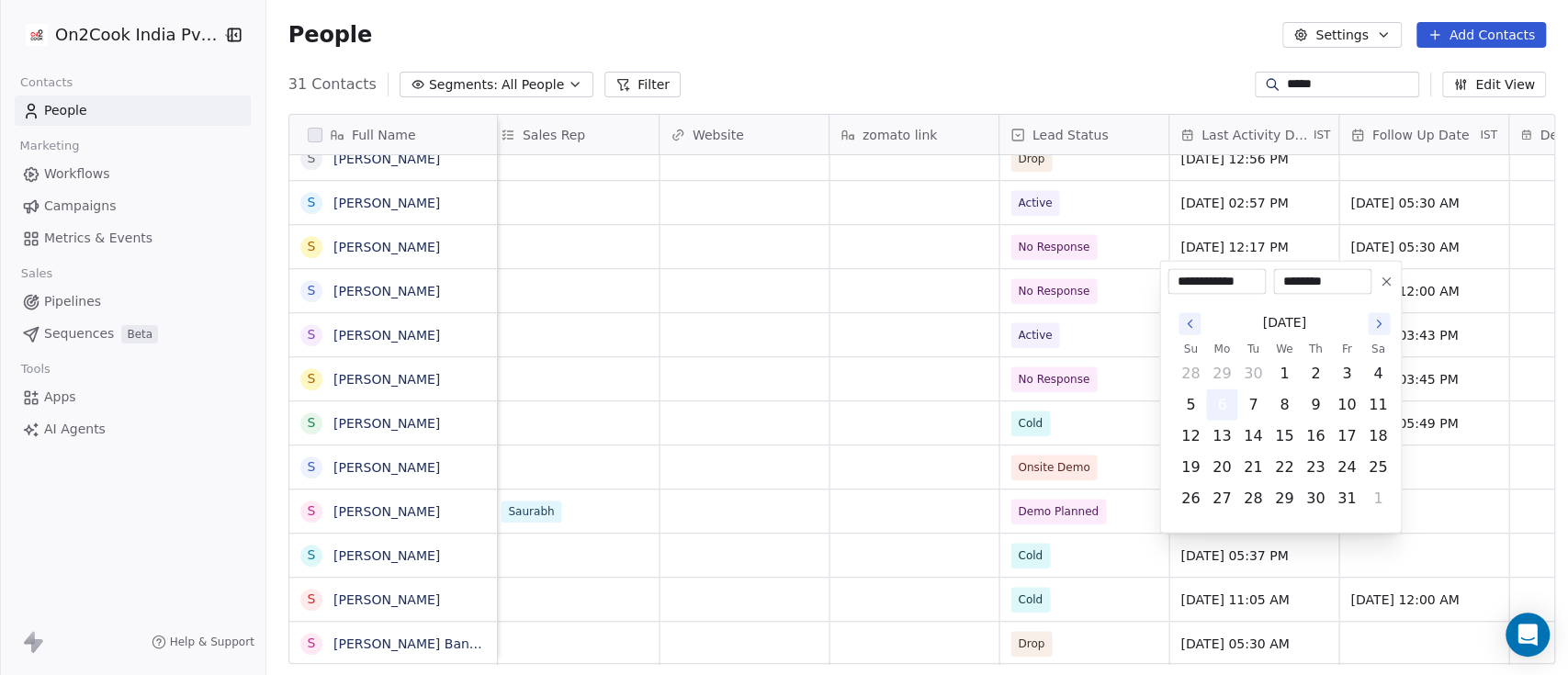
click at [1227, 408] on button "6" at bounding box center [1222, 405] width 29 height 29
click at [1273, 514] on html "On2Cook India Pvt. Ltd. Contacts People Marketing Workflows Campaigns Metrics &…" at bounding box center [784, 337] width 1568 height 675
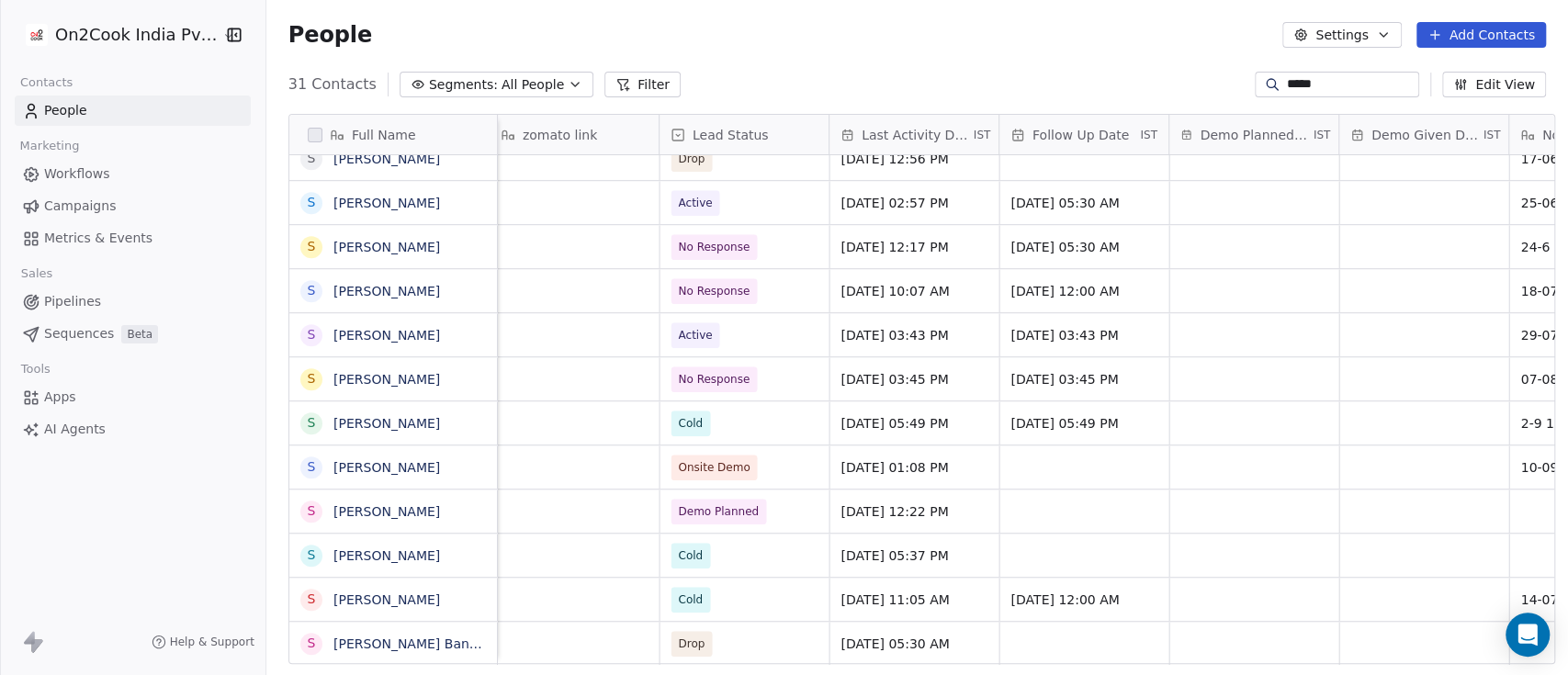
scroll to position [0, 2389]
click at [1041, 510] on div "grid" at bounding box center [1083, 511] width 169 height 43
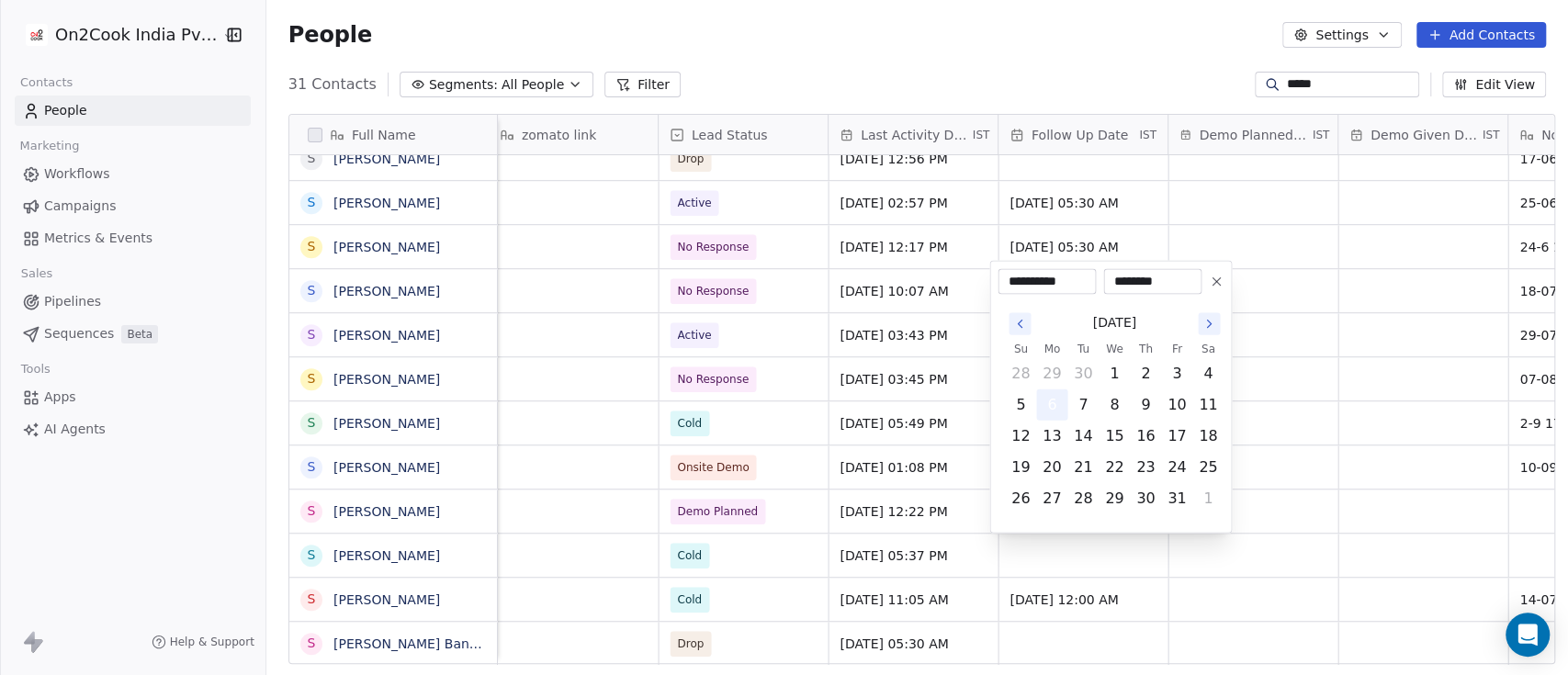
click at [1059, 408] on button "6" at bounding box center [1052, 405] width 29 height 29
click at [1273, 536] on html "On2Cook India Pvt. Ltd. Contacts People Marketing Workflows Campaigns Metrics &…" at bounding box center [784, 337] width 1568 height 675
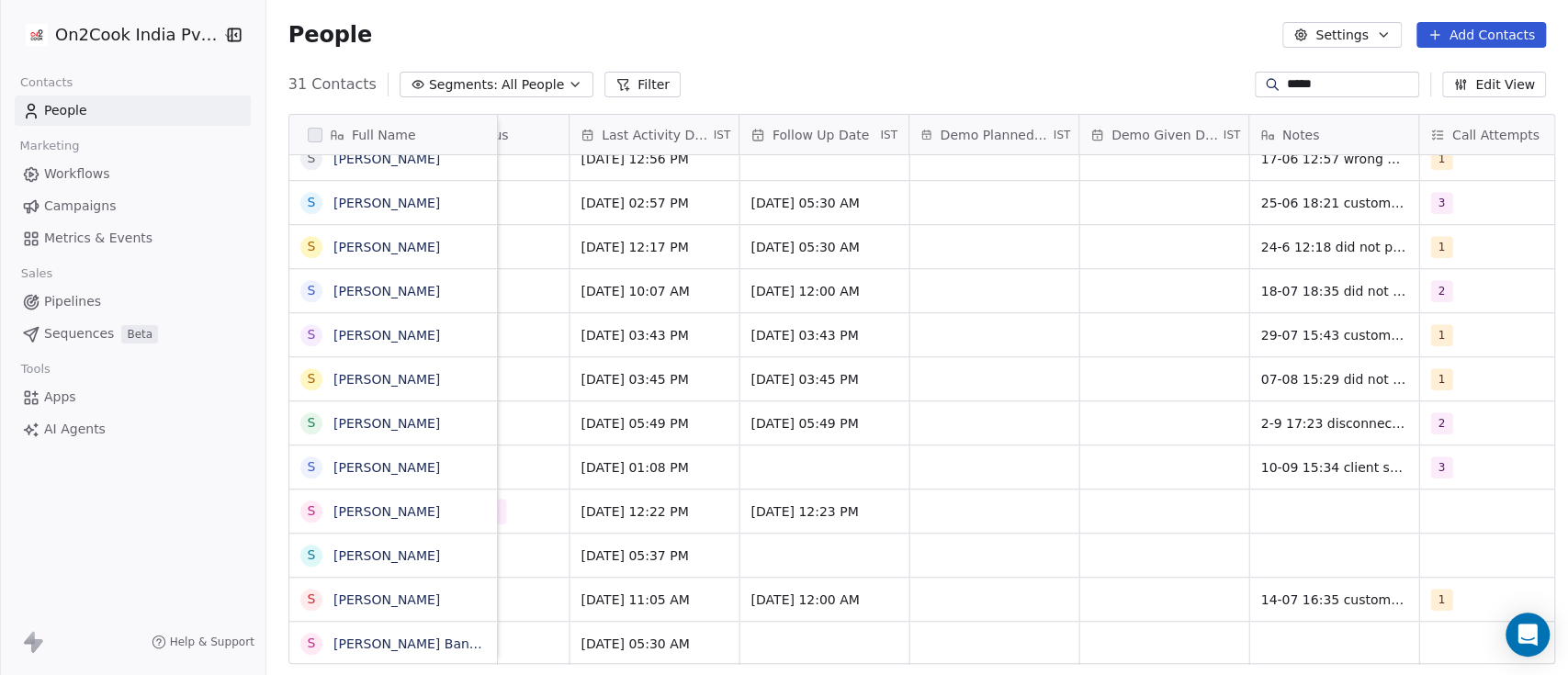
scroll to position [0, 2650]
click at [1273, 510] on div "grid" at bounding box center [1332, 511] width 169 height 43
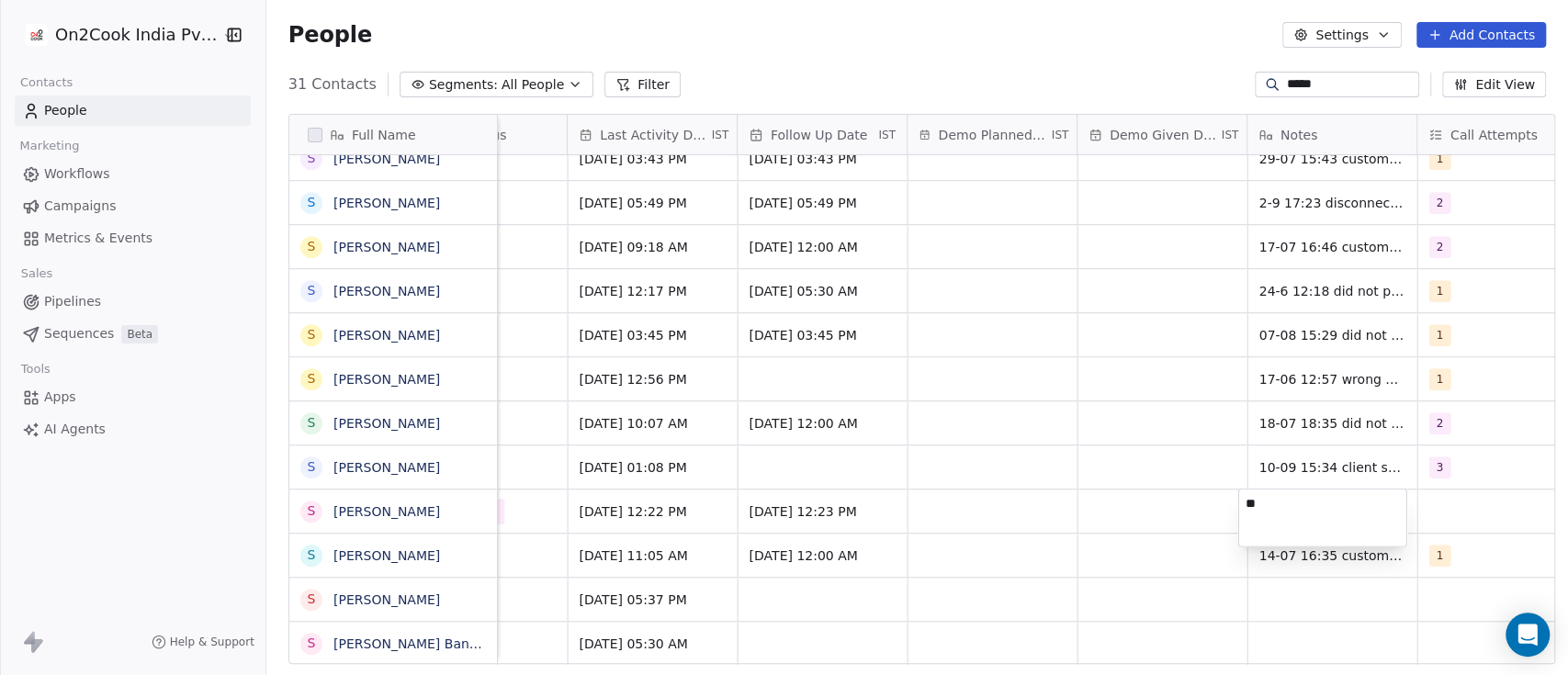
type textarea "*"
type textarea "**********"
click at [500, 511] on html "On2Cook India Pvt. Ltd. Contacts People Marketing Workflows Campaigns Metrics &…" at bounding box center [784, 337] width 1568 height 675
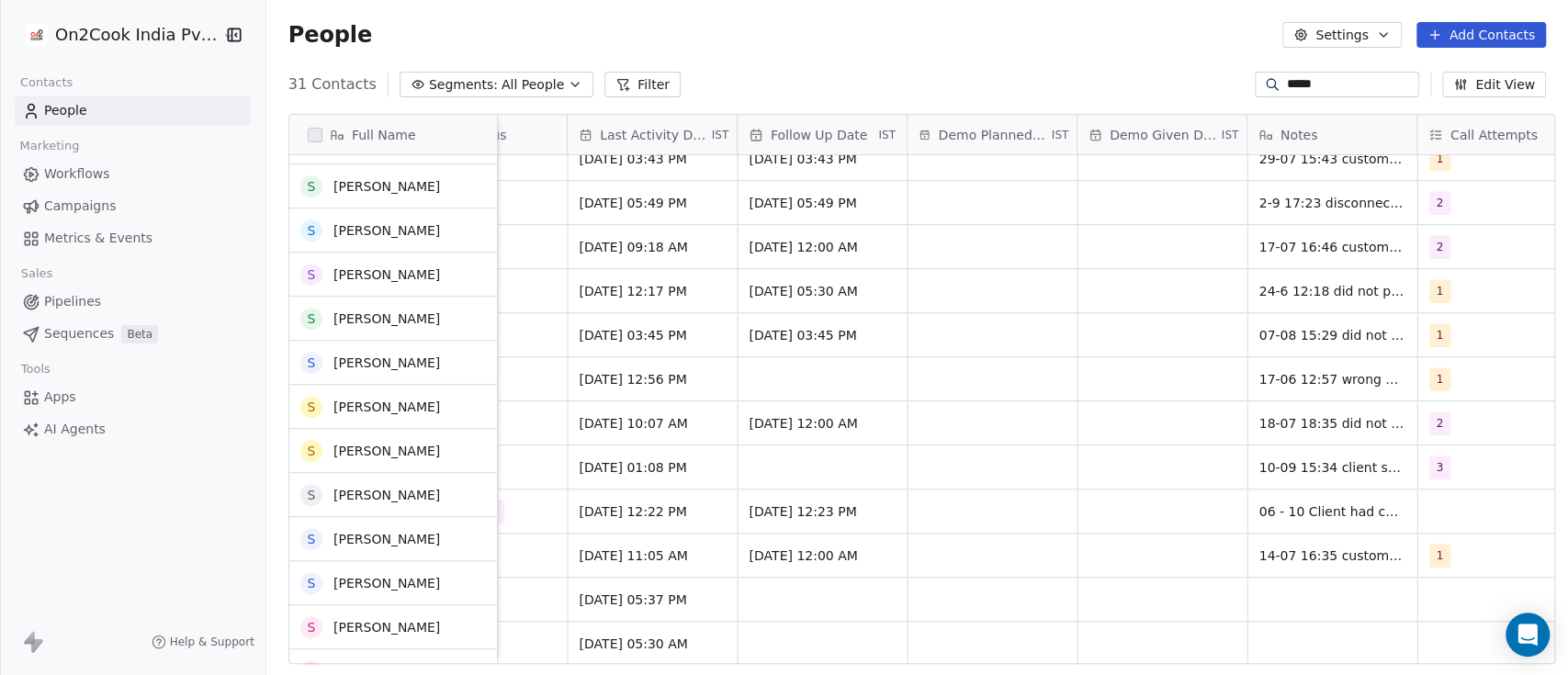
scroll to position [857, 0]
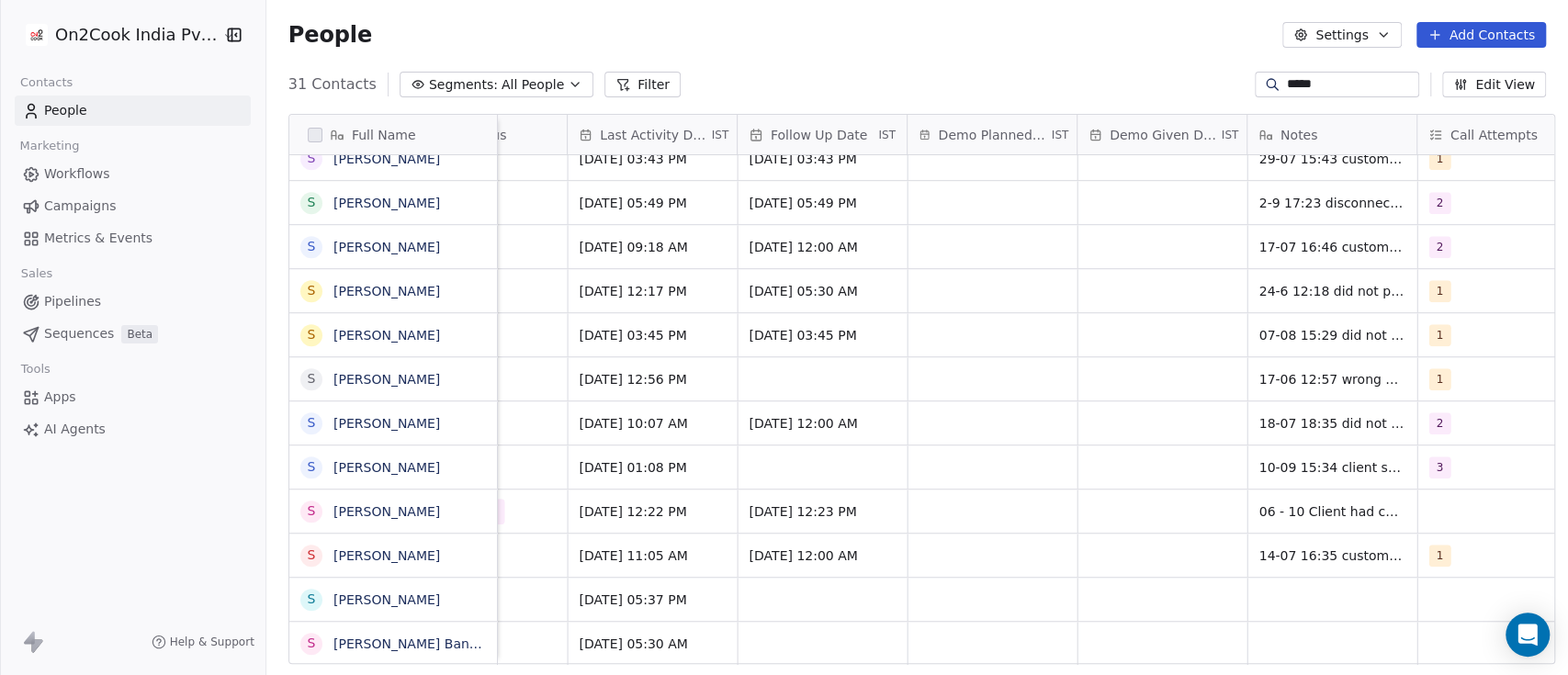
drag, startPoint x: 498, startPoint y: 77, endPoint x: 499, endPoint y: 88, distance: 11.0
click at [501, 77] on span "All People" at bounding box center [532, 85] width 63 height 19
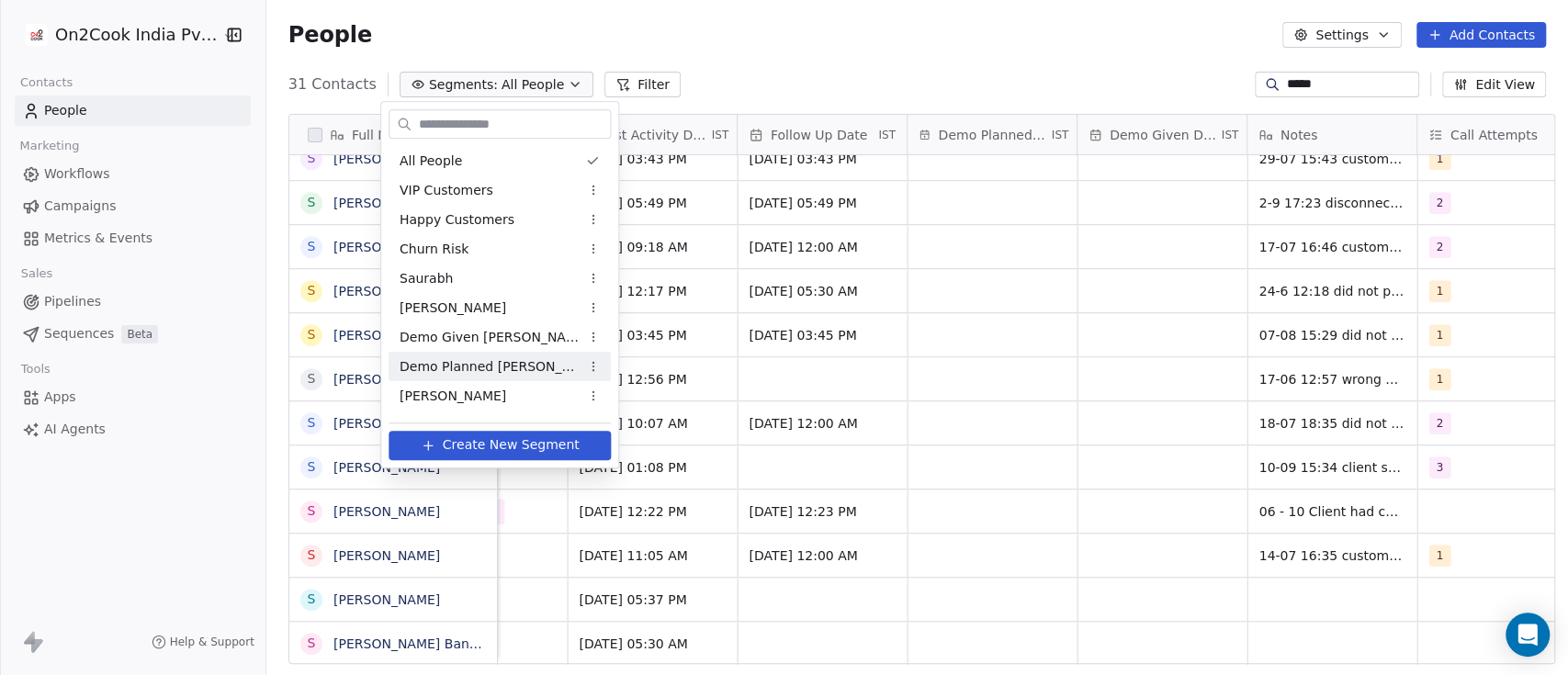
click at [505, 366] on span "Demo Planned [PERSON_NAME]" at bounding box center [490, 367] width 180 height 19
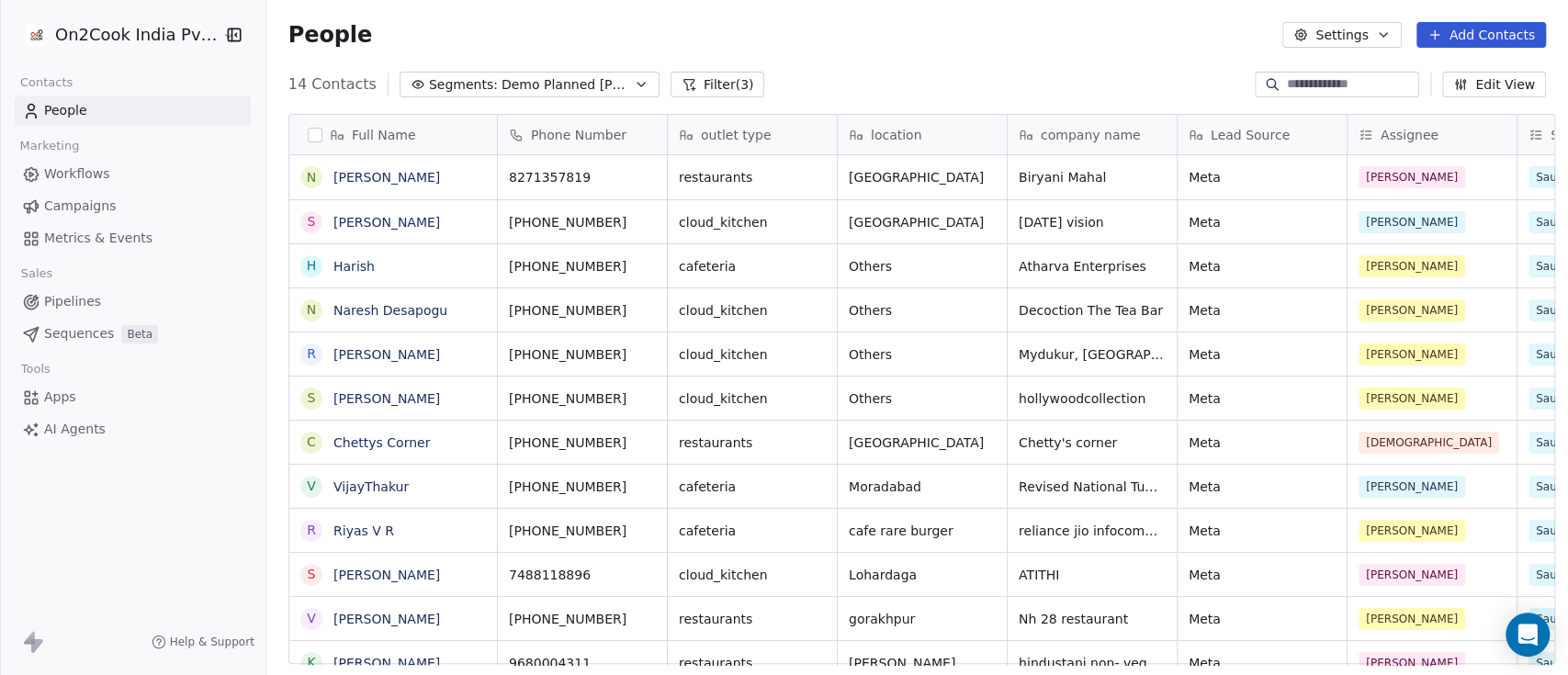
scroll to position [575, 1292]
click at [467, 215] on icon "grid" at bounding box center [473, 219] width 14 height 14
click at [647, 222] on icon "grid" at bounding box center [651, 220] width 9 height 9
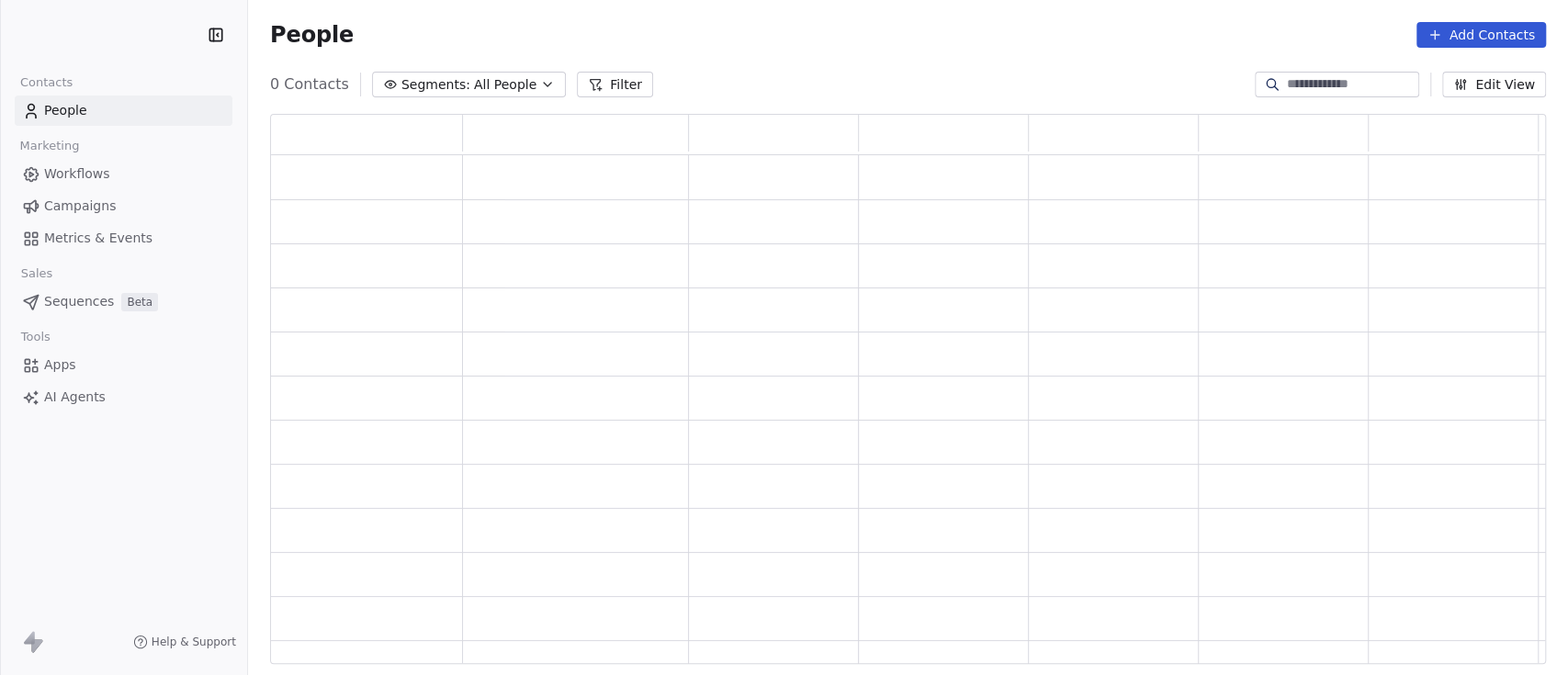
scroll to position [531, 1257]
click at [1310, 86] on input at bounding box center [1351, 84] width 128 height 18
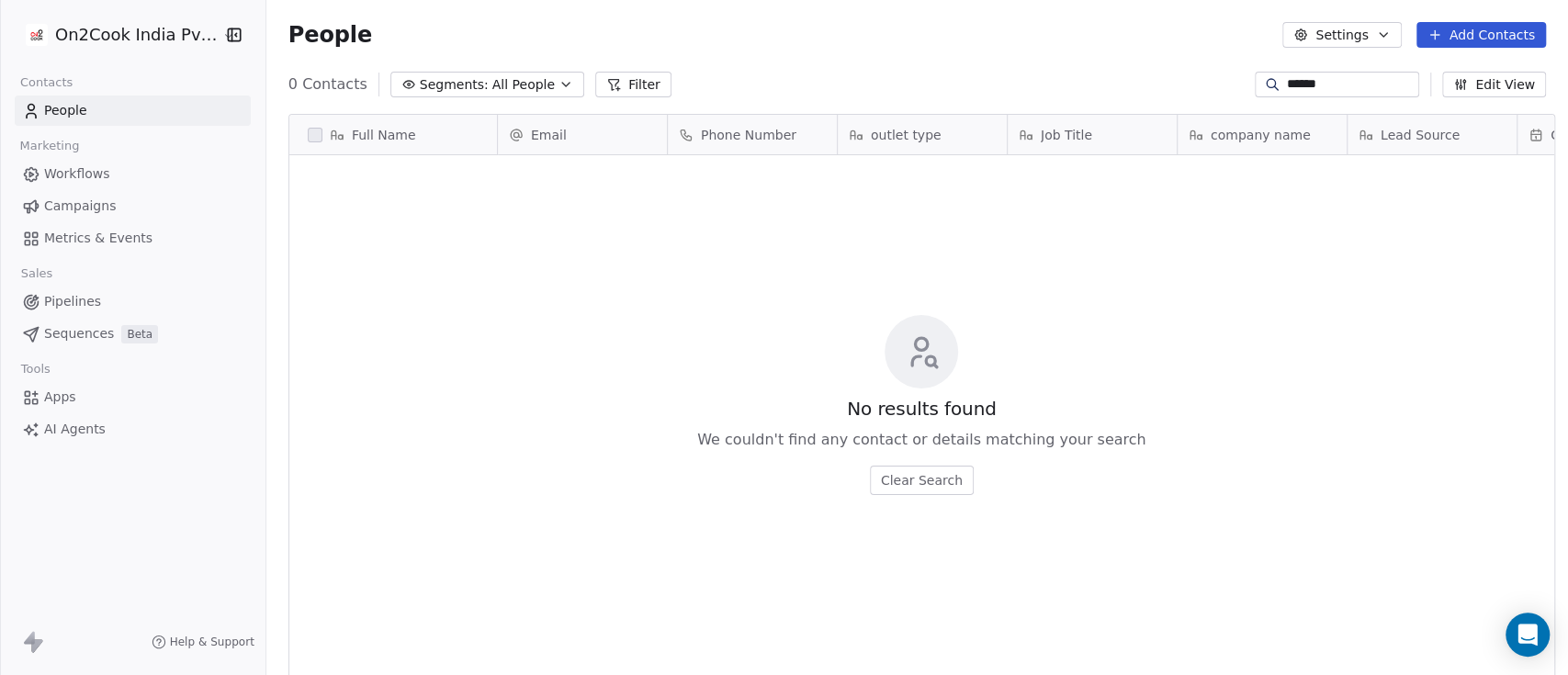
scroll to position [575, 1292]
click at [1310, 86] on input "******" at bounding box center [1351, 84] width 128 height 18
type input "*****"
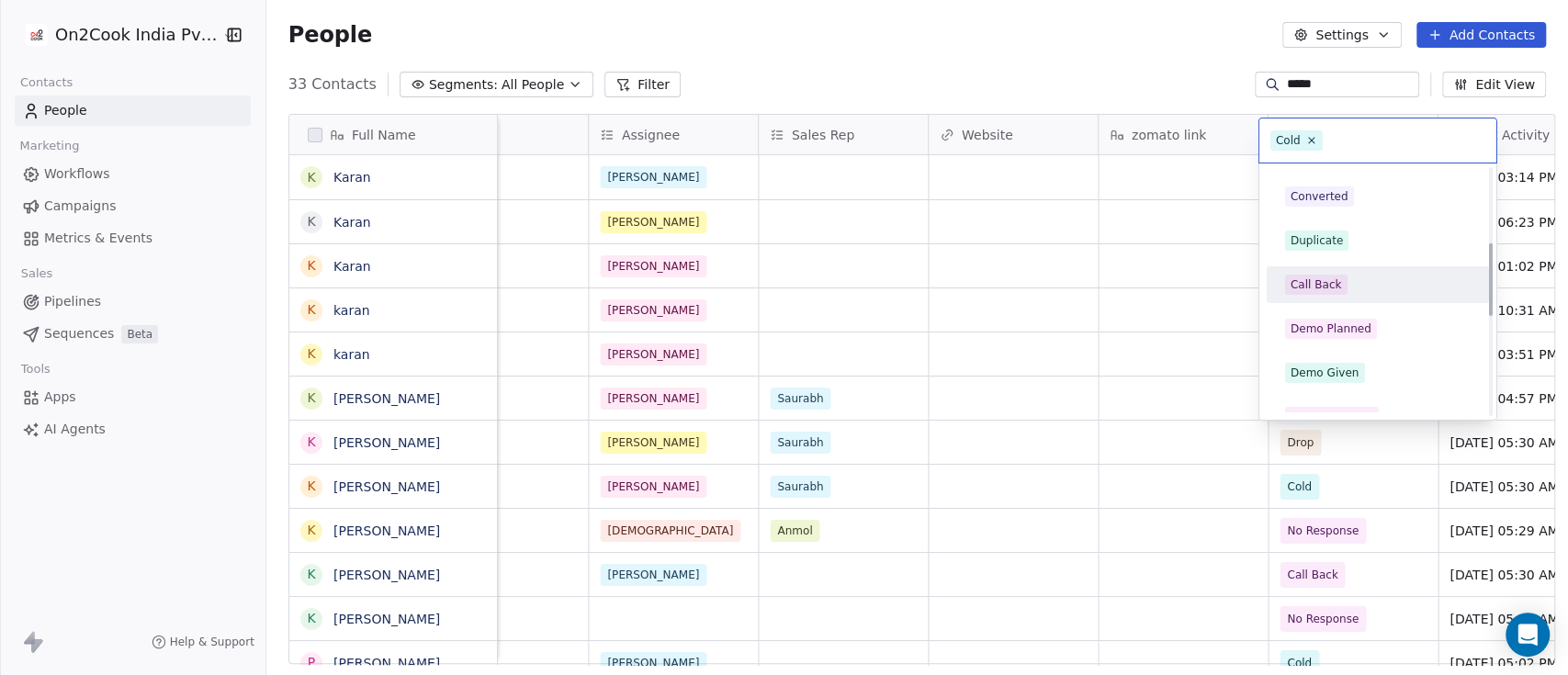
scroll to position [367, 0]
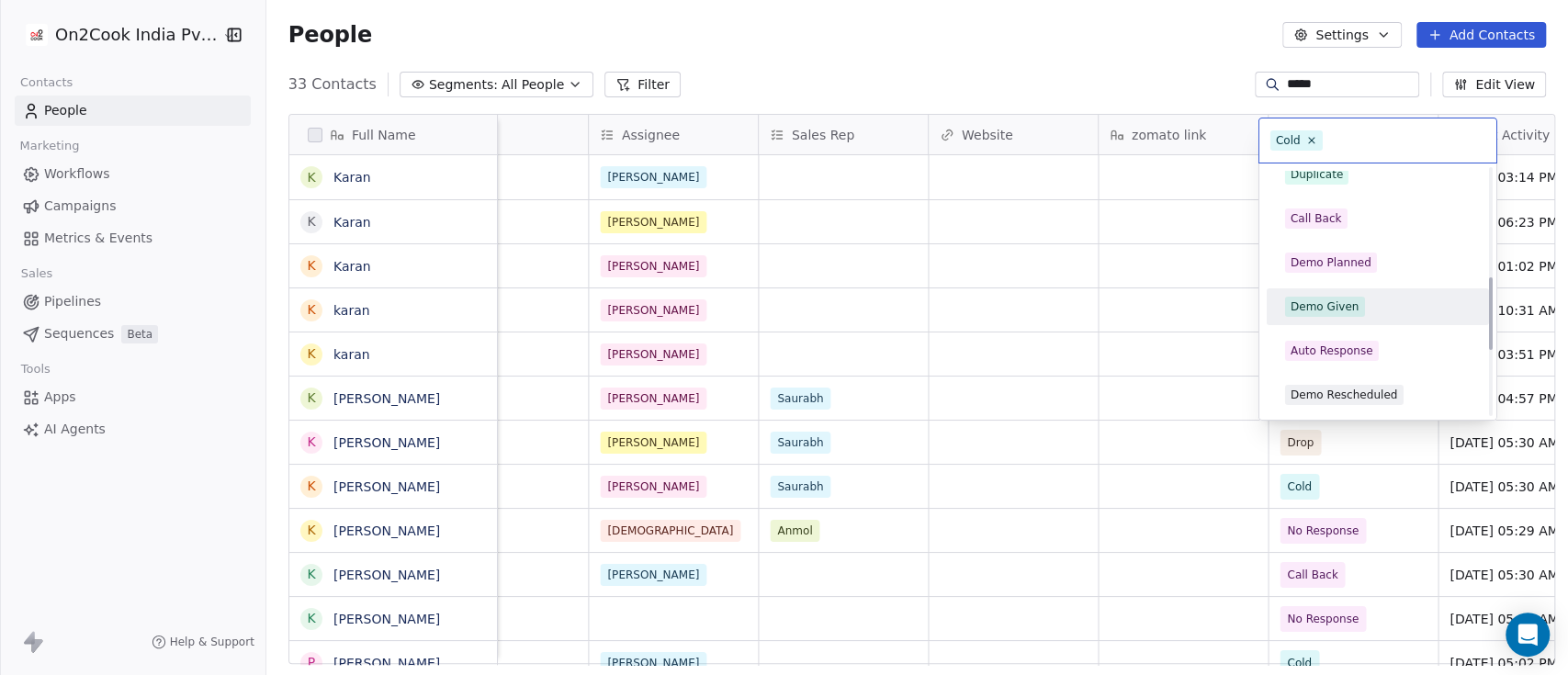
drag, startPoint x: 1358, startPoint y: 306, endPoint x: 1157, endPoint y: 429, distance: 235.6
click at [1359, 306] on span "Demo Given" at bounding box center [1326, 306] width 80 height 20
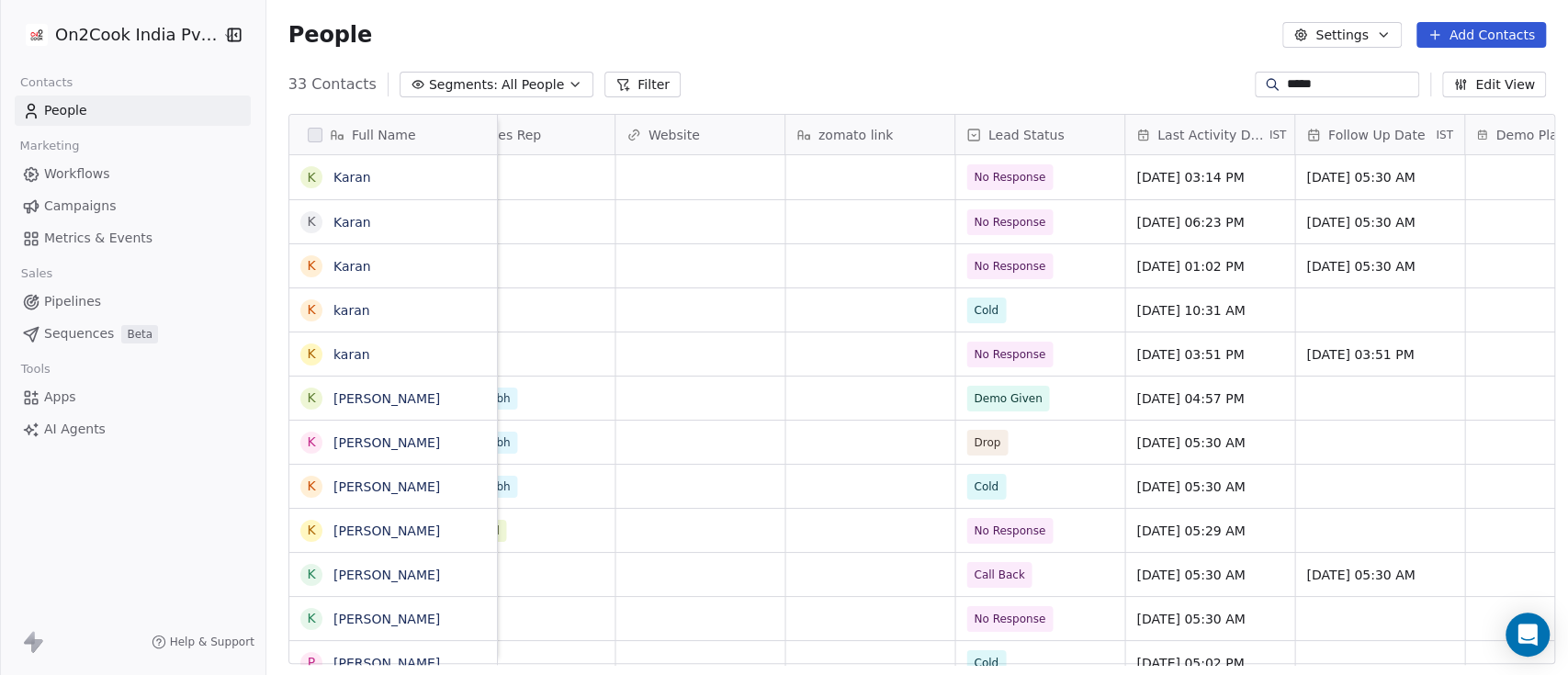
scroll to position [0, 2088]
click at [1075, 401] on div "Demo Given" at bounding box center [1044, 398] width 169 height 43
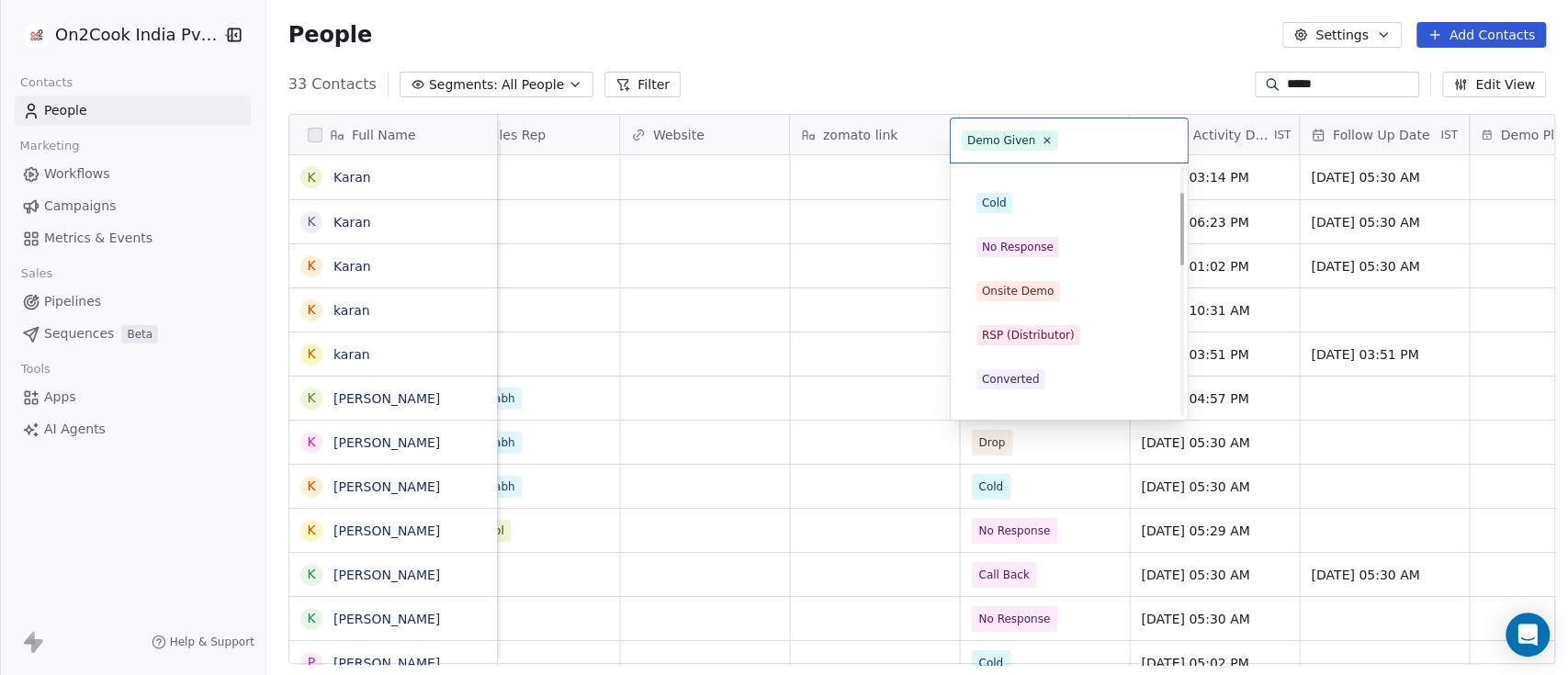
scroll to position [0, 0]
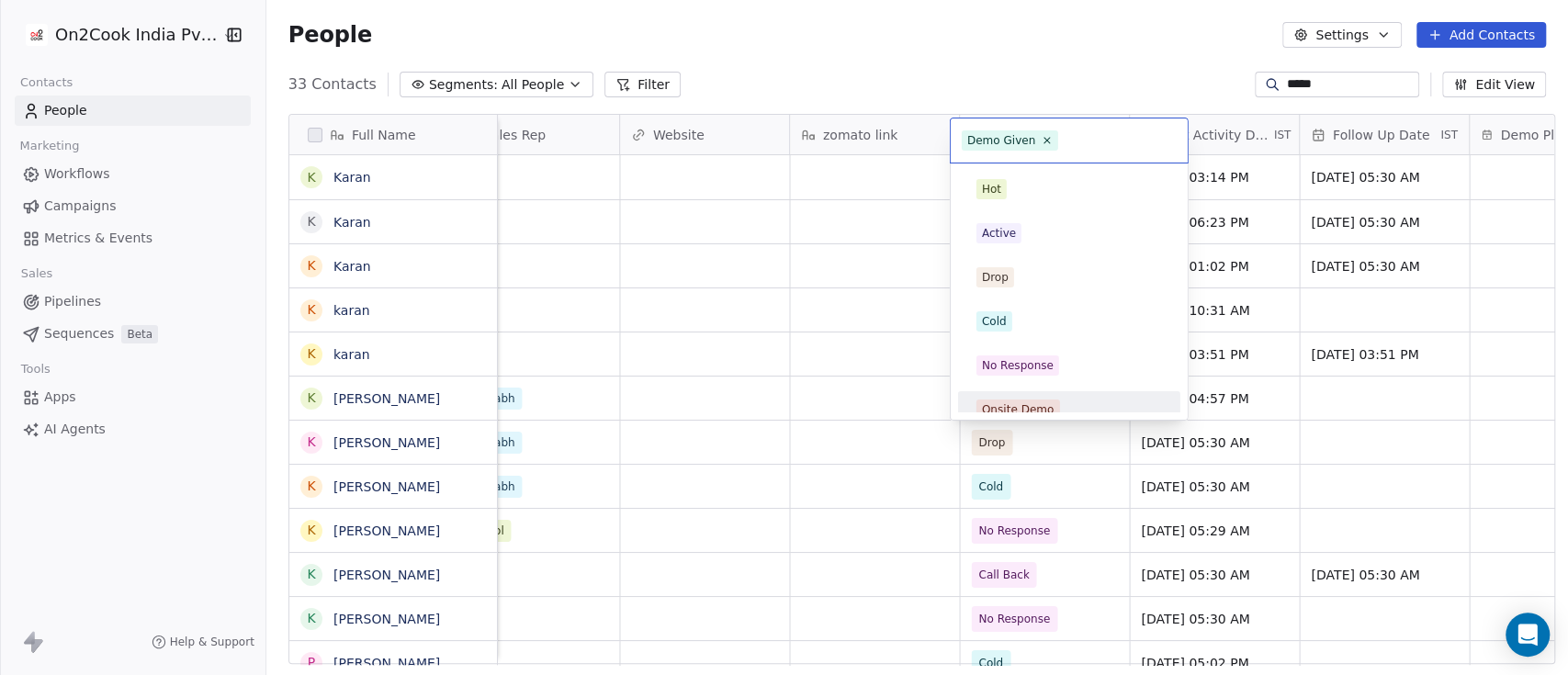
click at [1069, 400] on div "Onsite Demo" at bounding box center [1069, 409] width 185 height 20
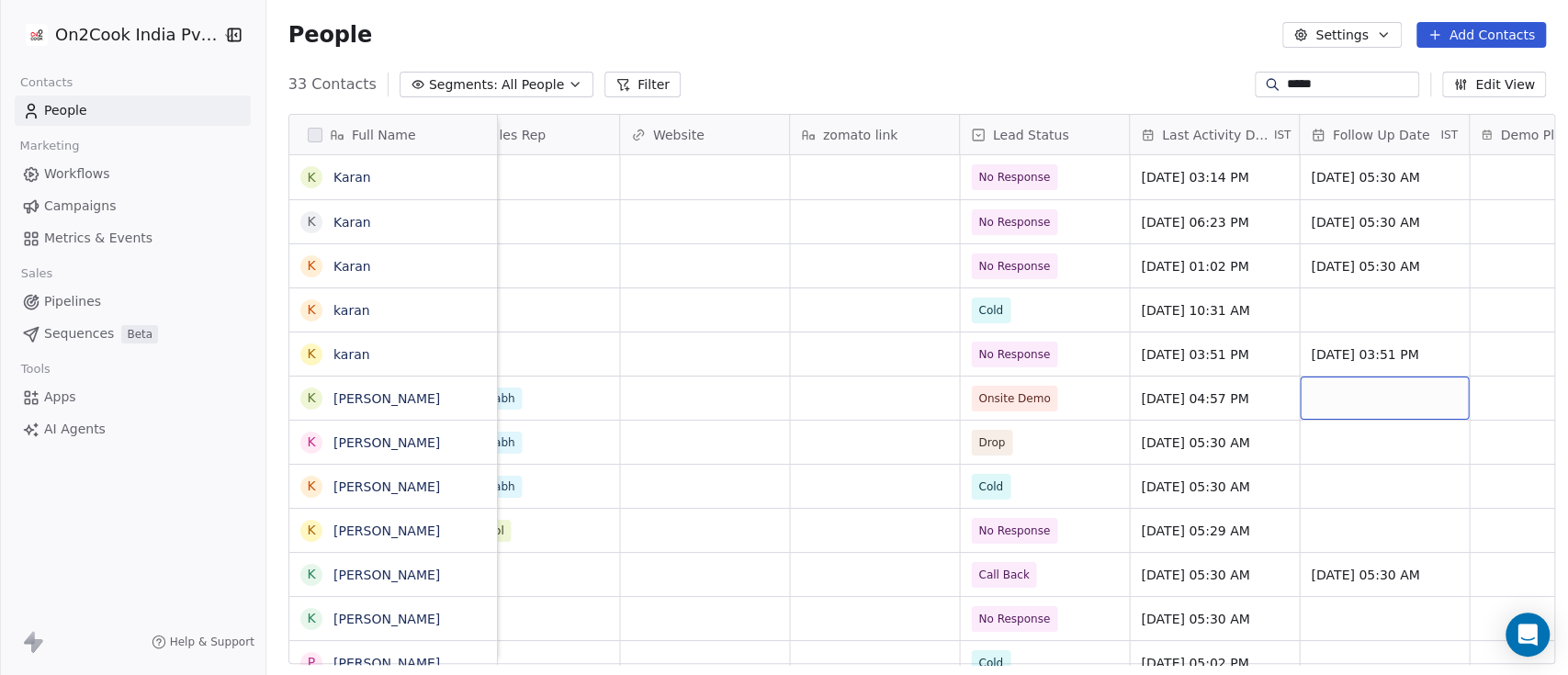
click at [1345, 404] on div "grid" at bounding box center [1384, 398] width 169 height 43
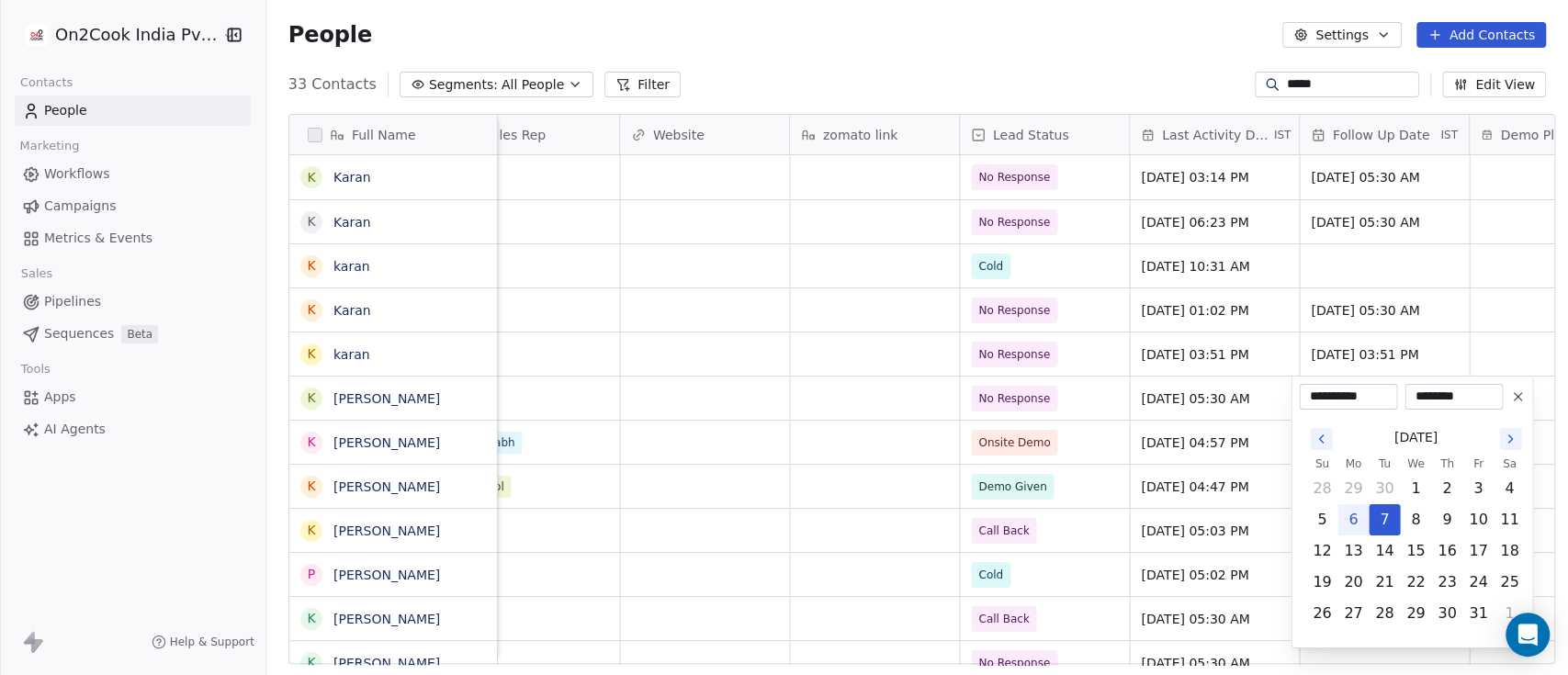
click at [1502, 323] on html "On2Cook India Pvt. Ltd. Contacts People Marketing Workflows Campaigns Metrics &…" at bounding box center [784, 337] width 1568 height 675
click at [1479, 328] on html "On2Cook India Pvt. Ltd. Contacts People Marketing Workflows Campaigns Metrics &…" at bounding box center [784, 337] width 1568 height 675
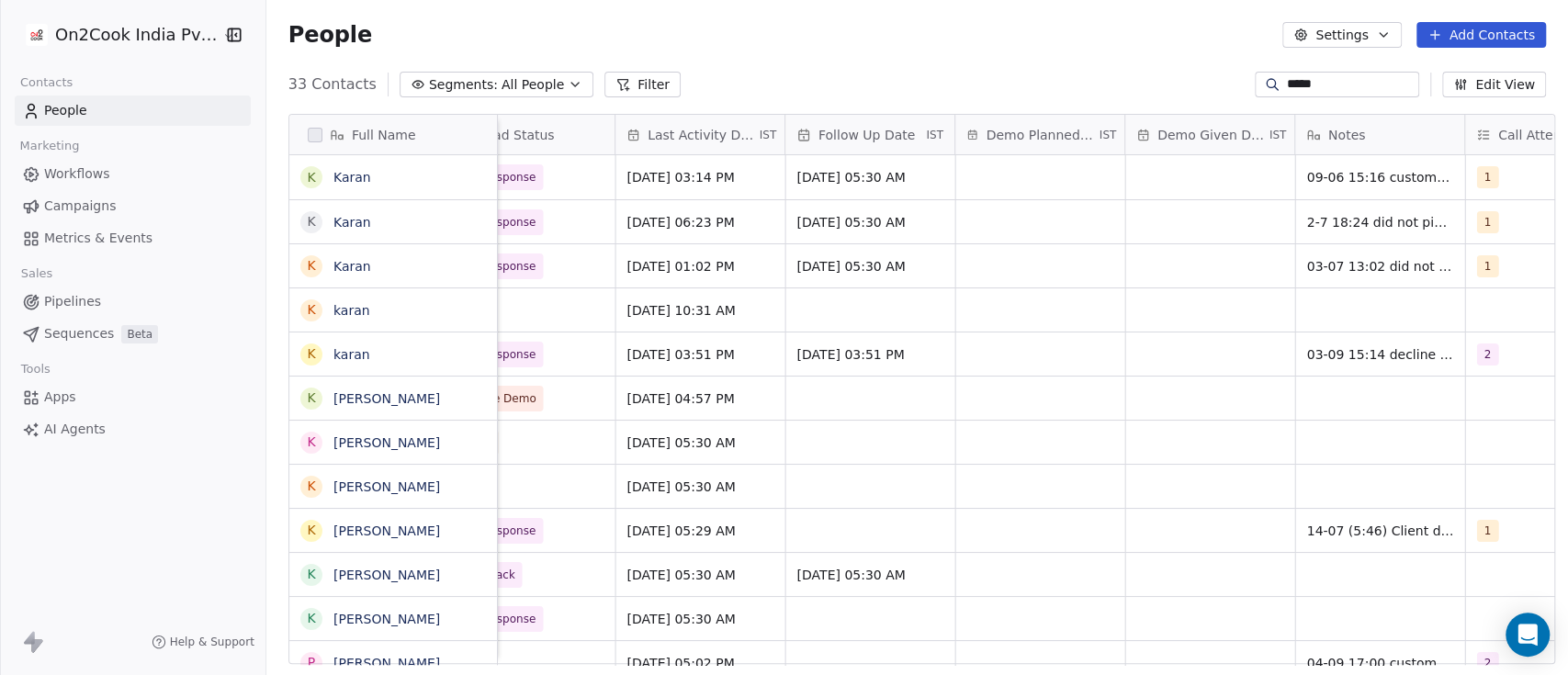
scroll to position [0, 2602]
click at [850, 398] on div "grid" at bounding box center [870, 398] width 169 height 43
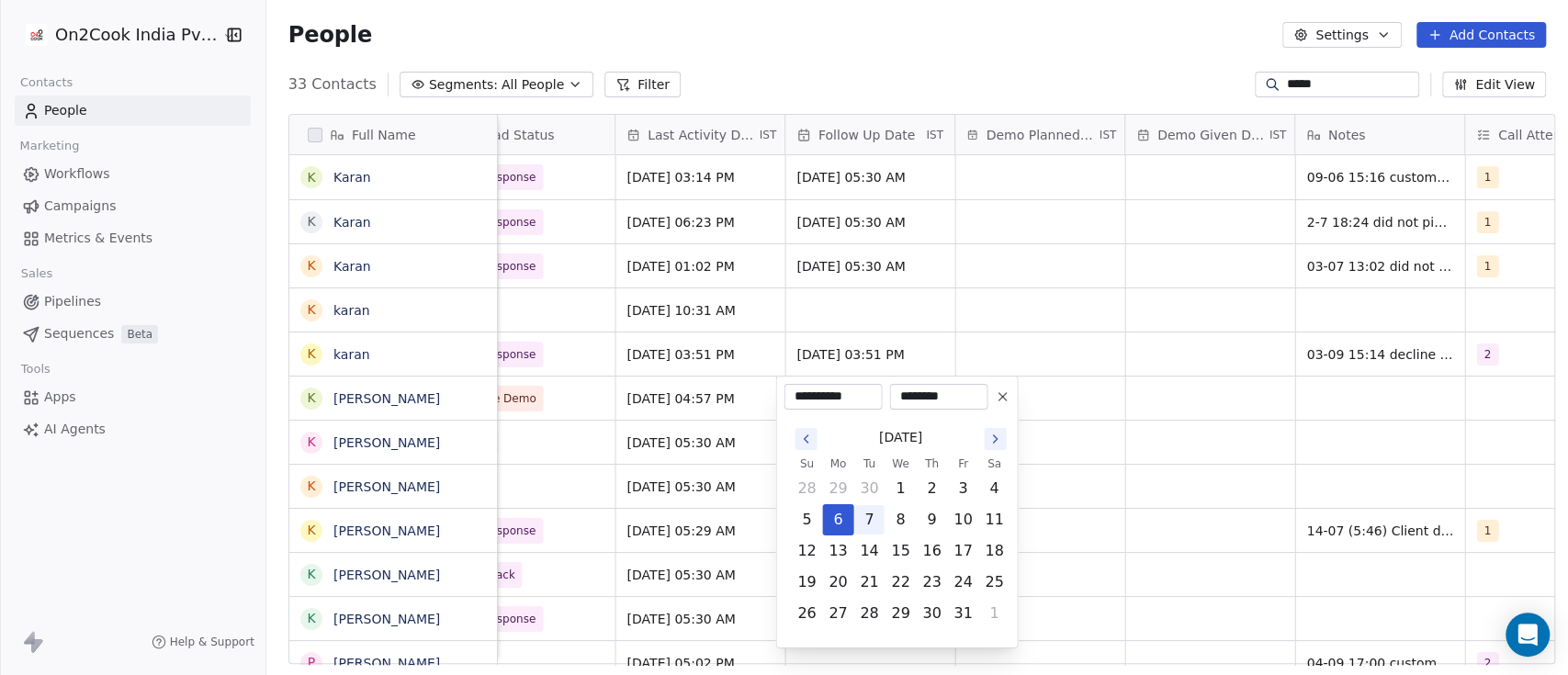
click at [866, 515] on button "7" at bounding box center [869, 520] width 29 height 29
type input "**********"
click at [1105, 351] on html "On2Cook India Pvt. Ltd. Contacts People Marketing Workflows Campaigns Metrics &…" at bounding box center [784, 337] width 1568 height 675
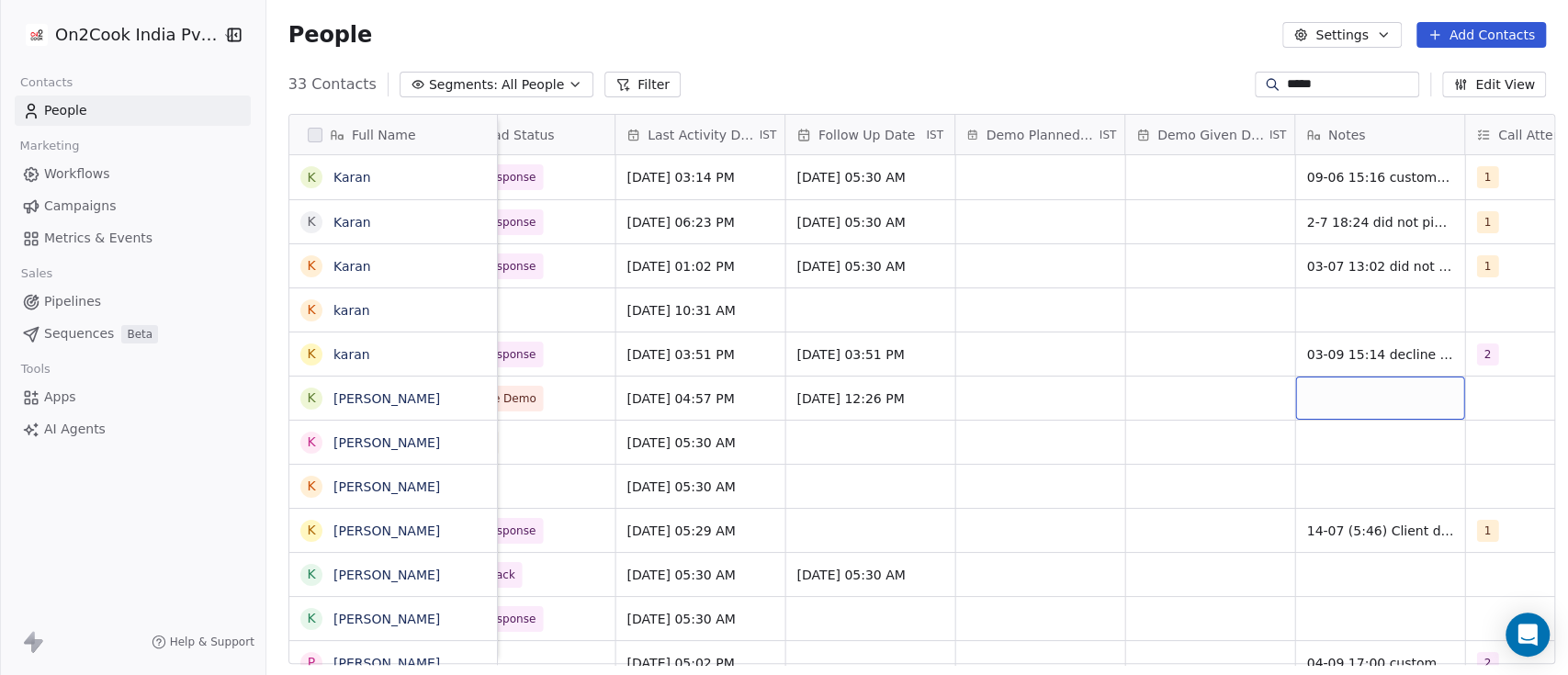
click at [1355, 390] on div "grid" at bounding box center [1380, 398] width 169 height 43
type textarea "**********"
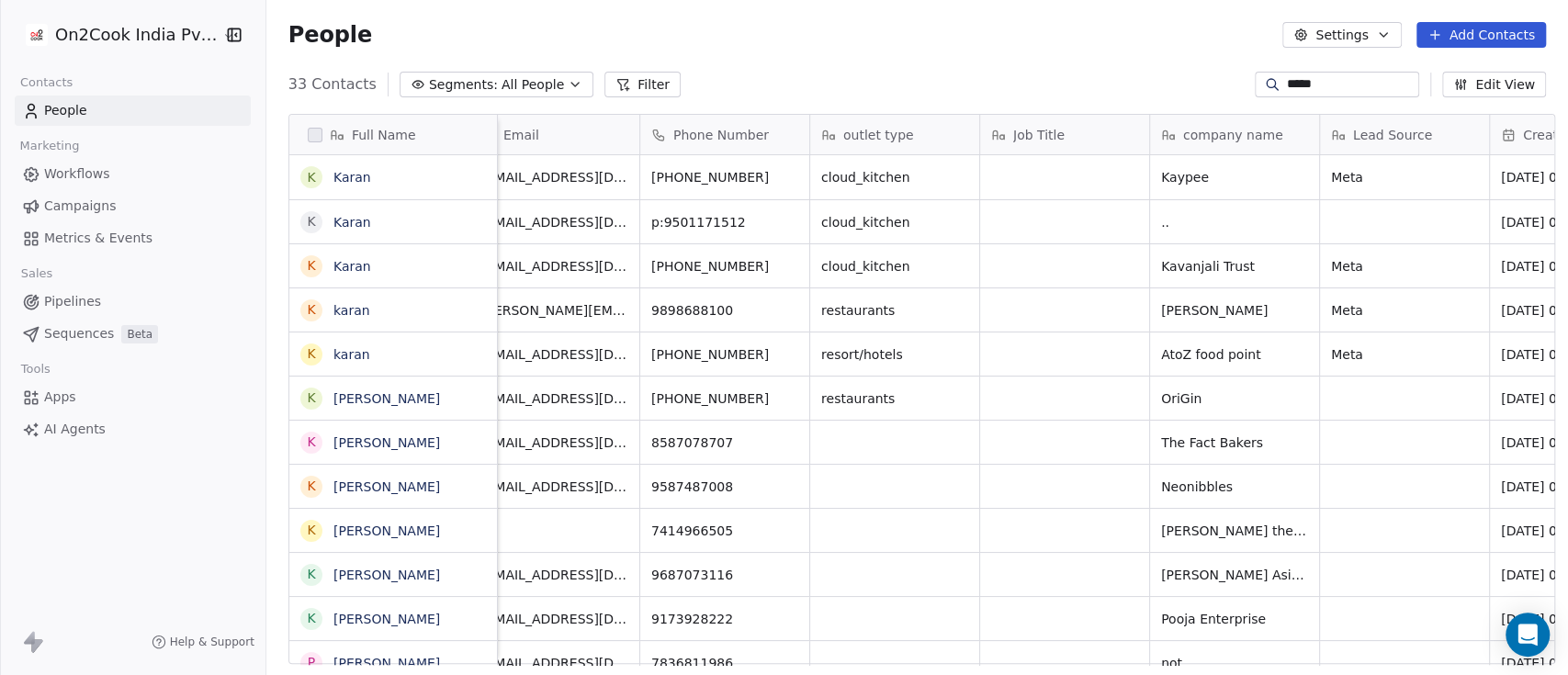
scroll to position [0, 0]
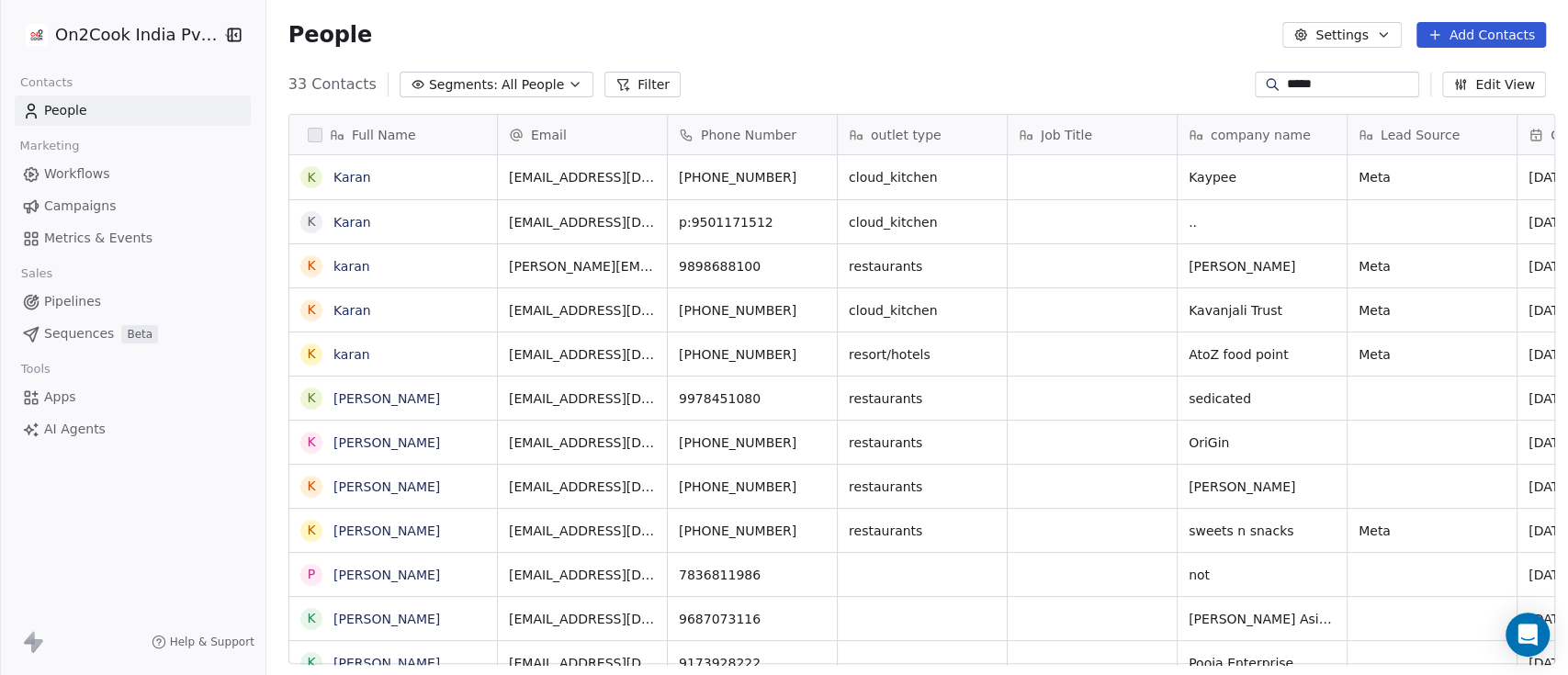
click at [530, 77] on span "All People" at bounding box center [532, 85] width 63 height 19
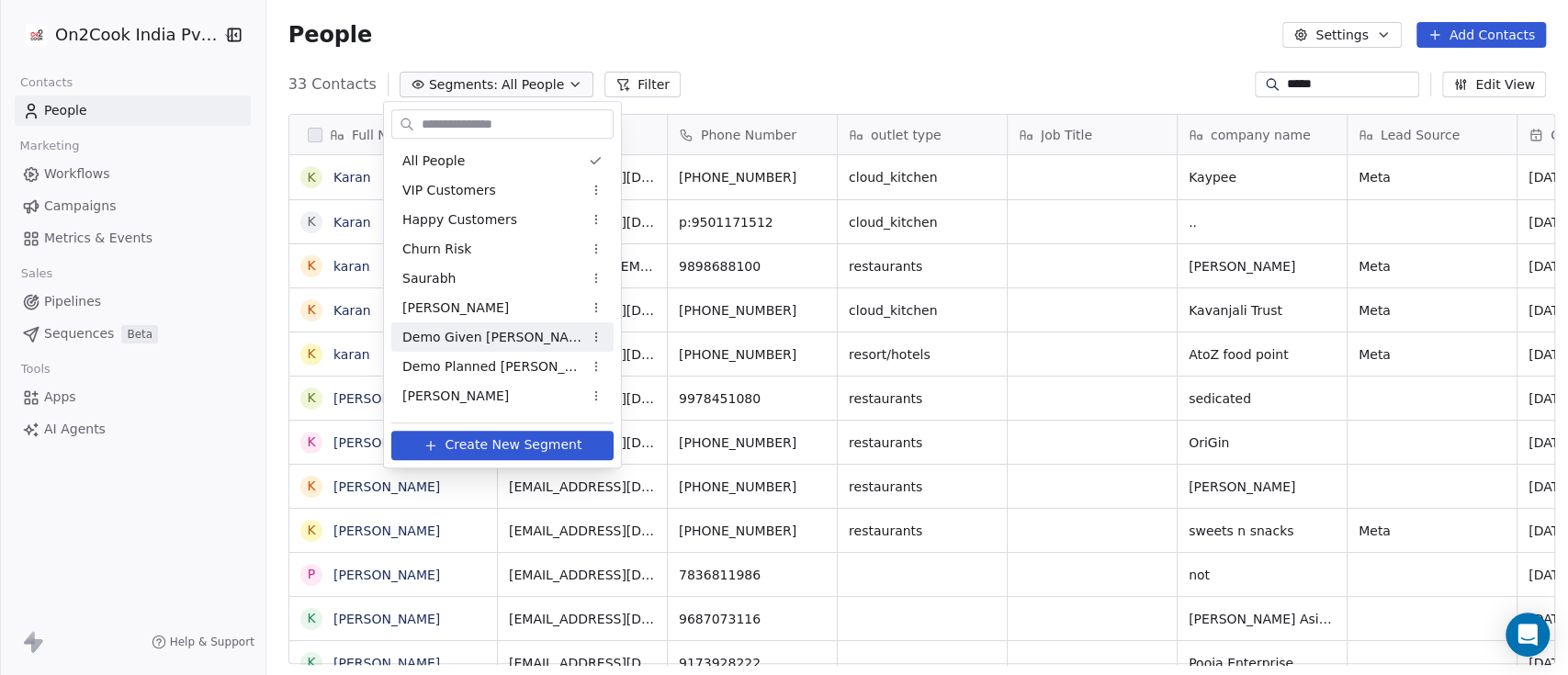
click at [501, 326] on div "Demo Given [PERSON_NAME]" at bounding box center [502, 337] width 222 height 29
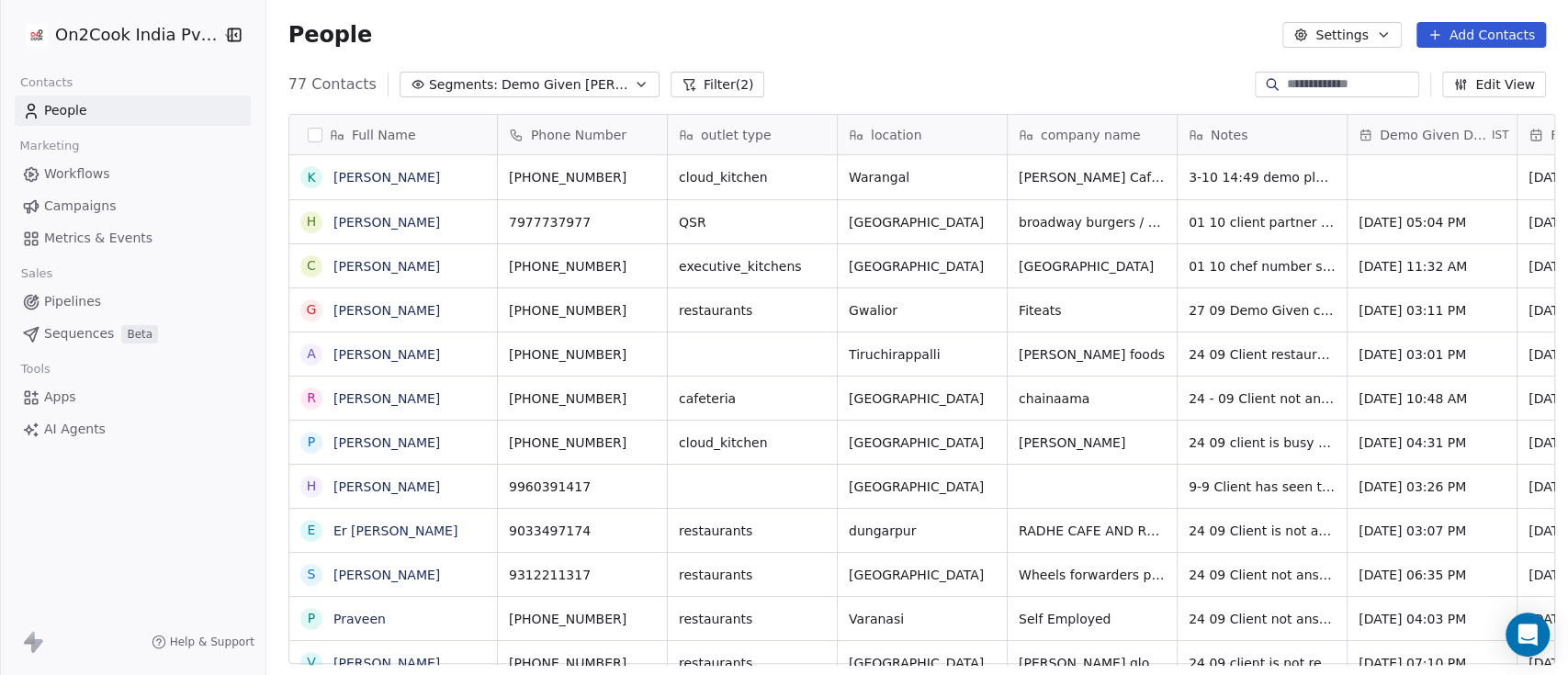
scroll to position [575, 1292]
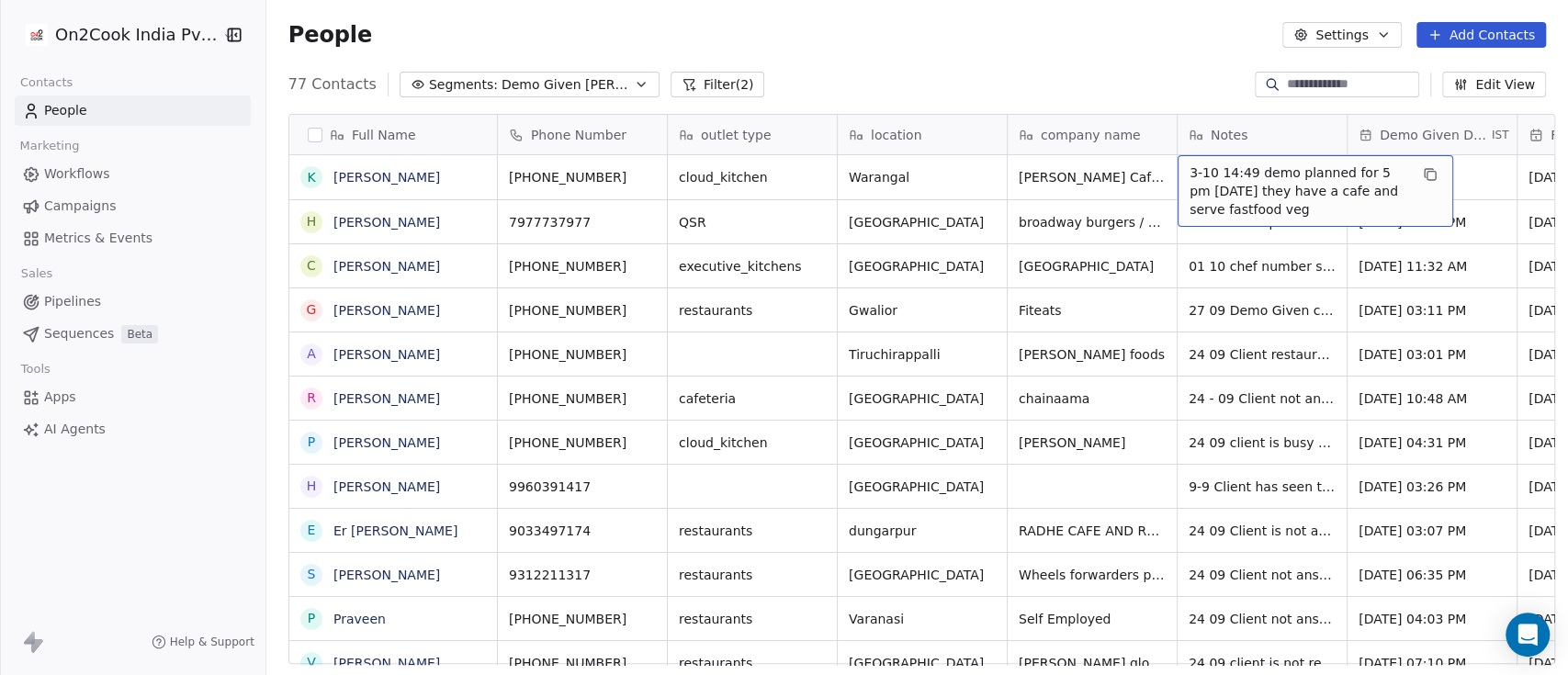
click at [1190, 170] on span "3-10 14:49 demo planned for 5 pm [DATE] they have a cafe and serve fastfood veg" at bounding box center [1299, 190] width 218 height 55
click at [1180, 170] on div "3-10 14:49 demo planned for 5 pm [DATE] they have a cafe and serve fastfood veg" at bounding box center [1315, 191] width 275 height 71
click at [1197, 173] on span "3-10 14:49 demo planned for 5 pm [DATE] they have a cafe and serve fastfood veg" at bounding box center [1299, 190] width 218 height 55
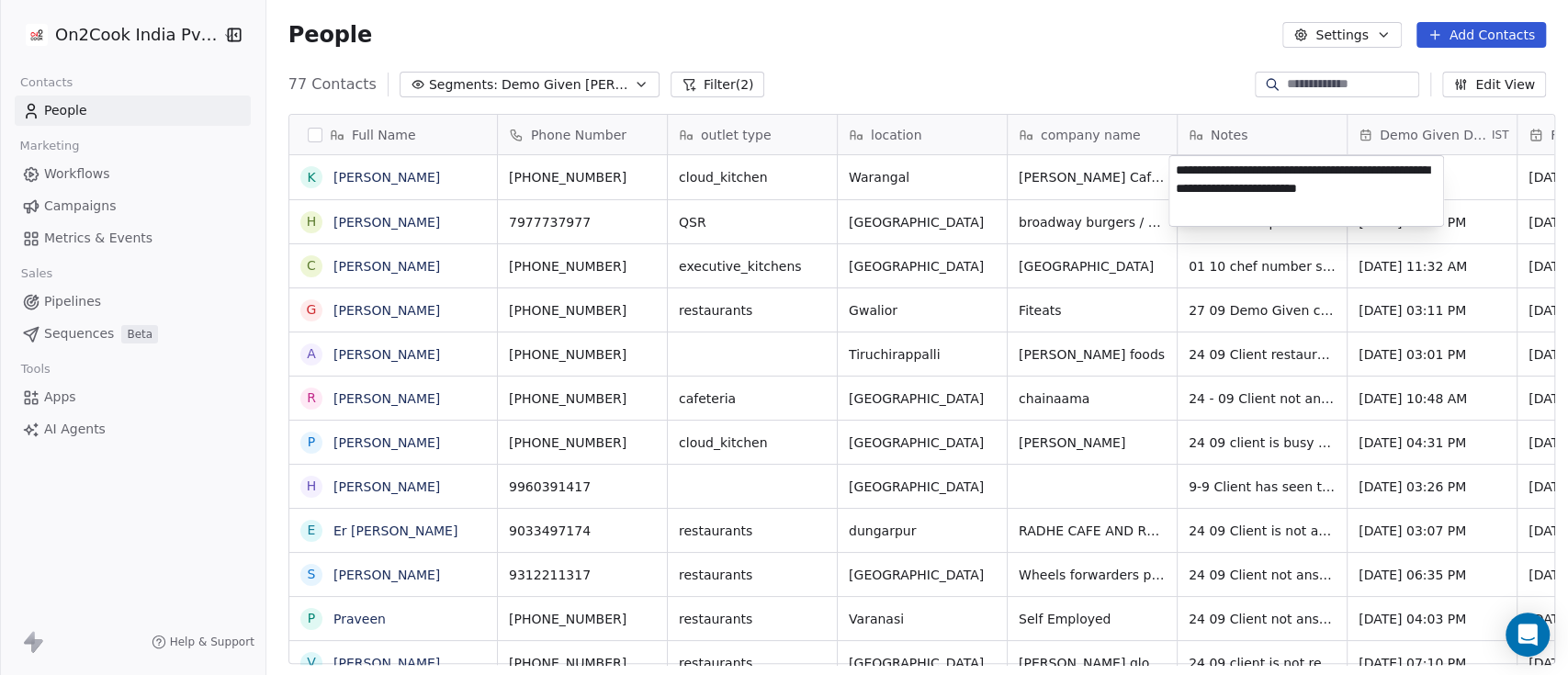
click at [1183, 168] on textarea "**********" at bounding box center [1306, 191] width 273 height 70
type textarea "**********"
click at [943, 179] on html "On2Cook India Pvt. Ltd. Contacts People Marketing Workflows Campaigns Metrics &…" at bounding box center [784, 337] width 1568 height 675
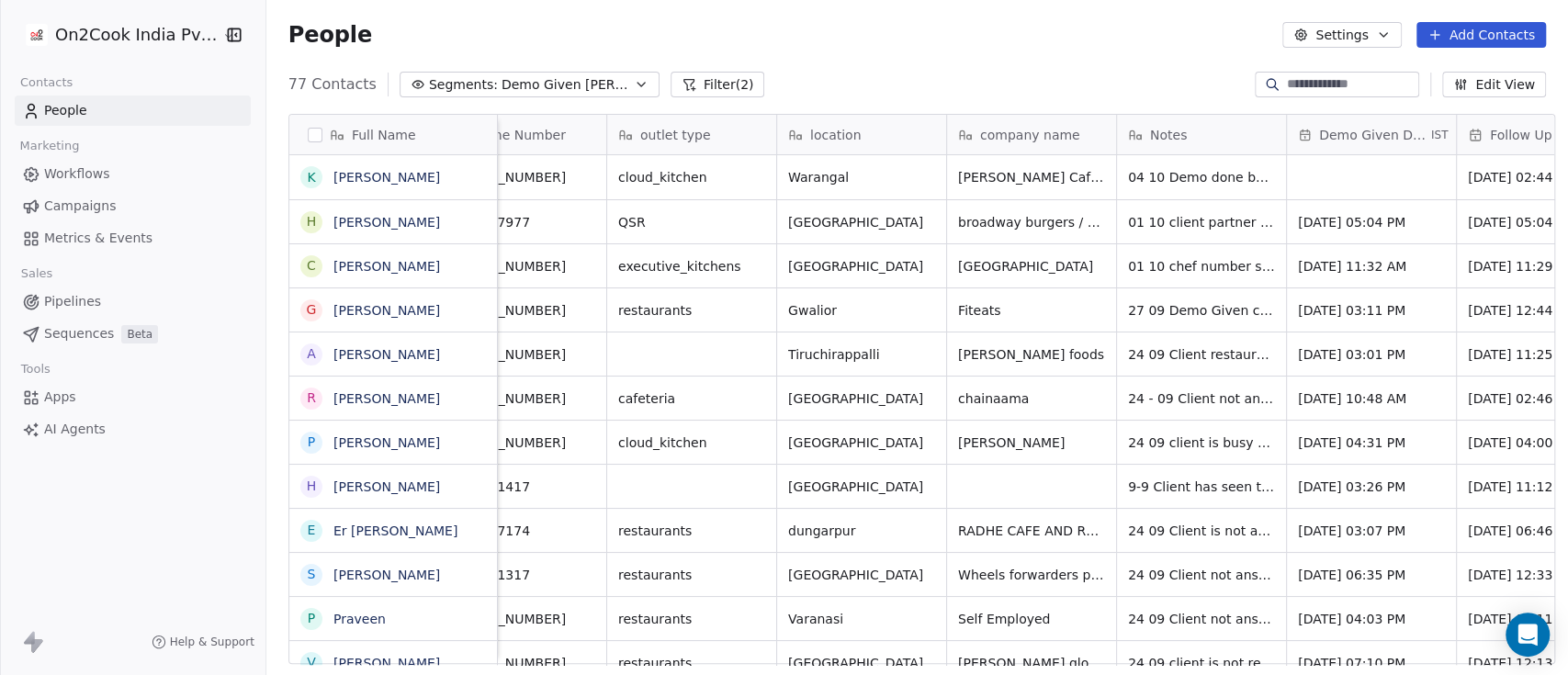
scroll to position [0, 64]
click at [1377, 181] on div "grid" at bounding box center [1369, 178] width 169 height 44
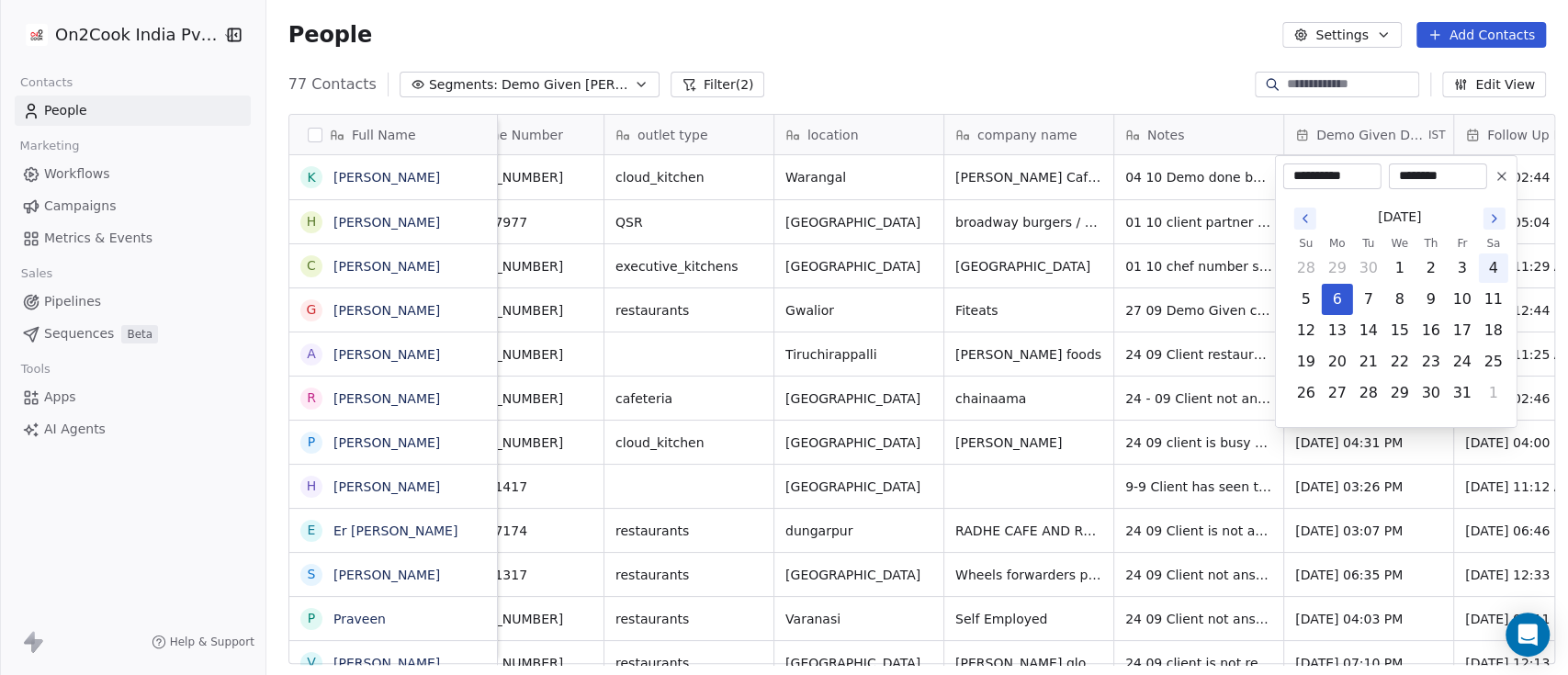
click at [1484, 271] on button "4" at bounding box center [1494, 267] width 29 height 29
type input "**********"
click at [1112, 41] on html "On2Cook India Pvt. Ltd. Contacts People Marketing Workflows Campaigns Metrics &…" at bounding box center [784, 337] width 1568 height 675
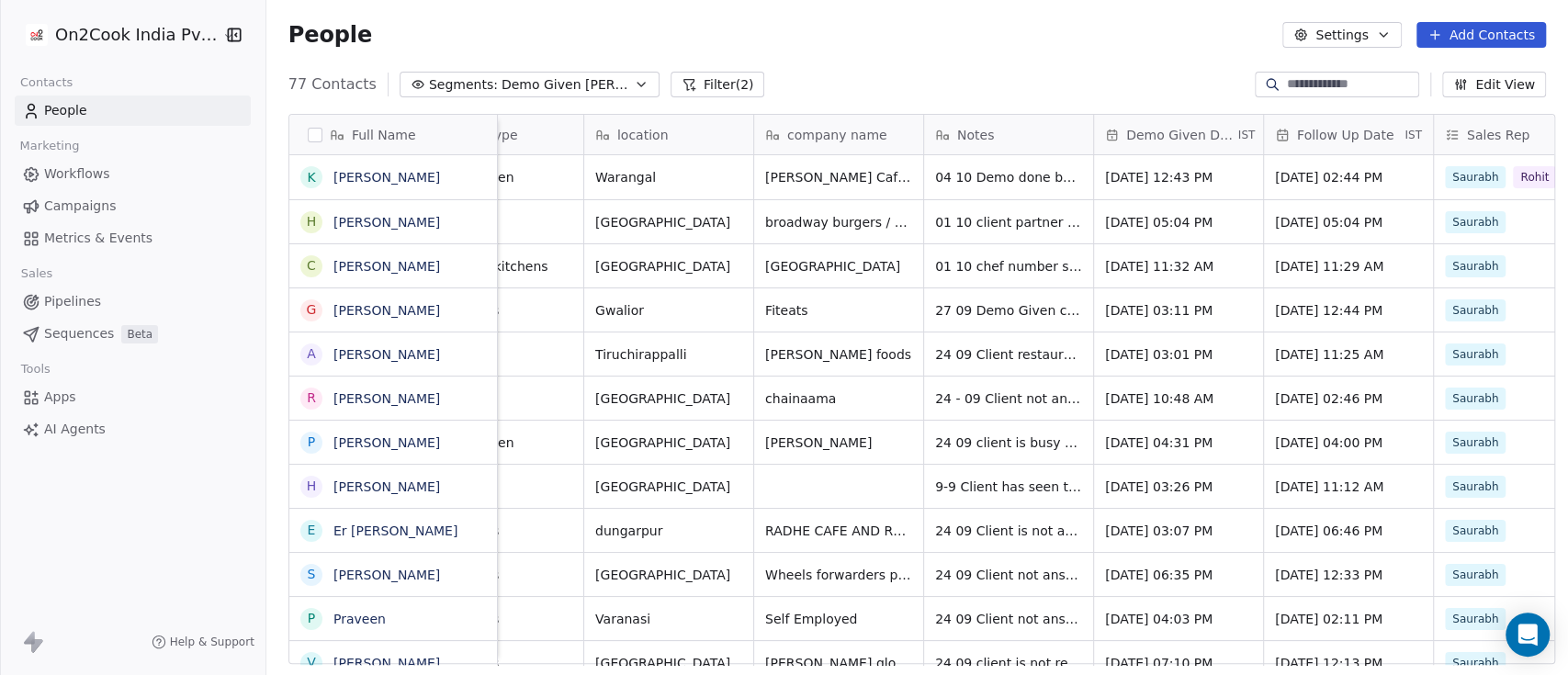
scroll to position [0, 0]
